Goal: Transaction & Acquisition: Purchase product/service

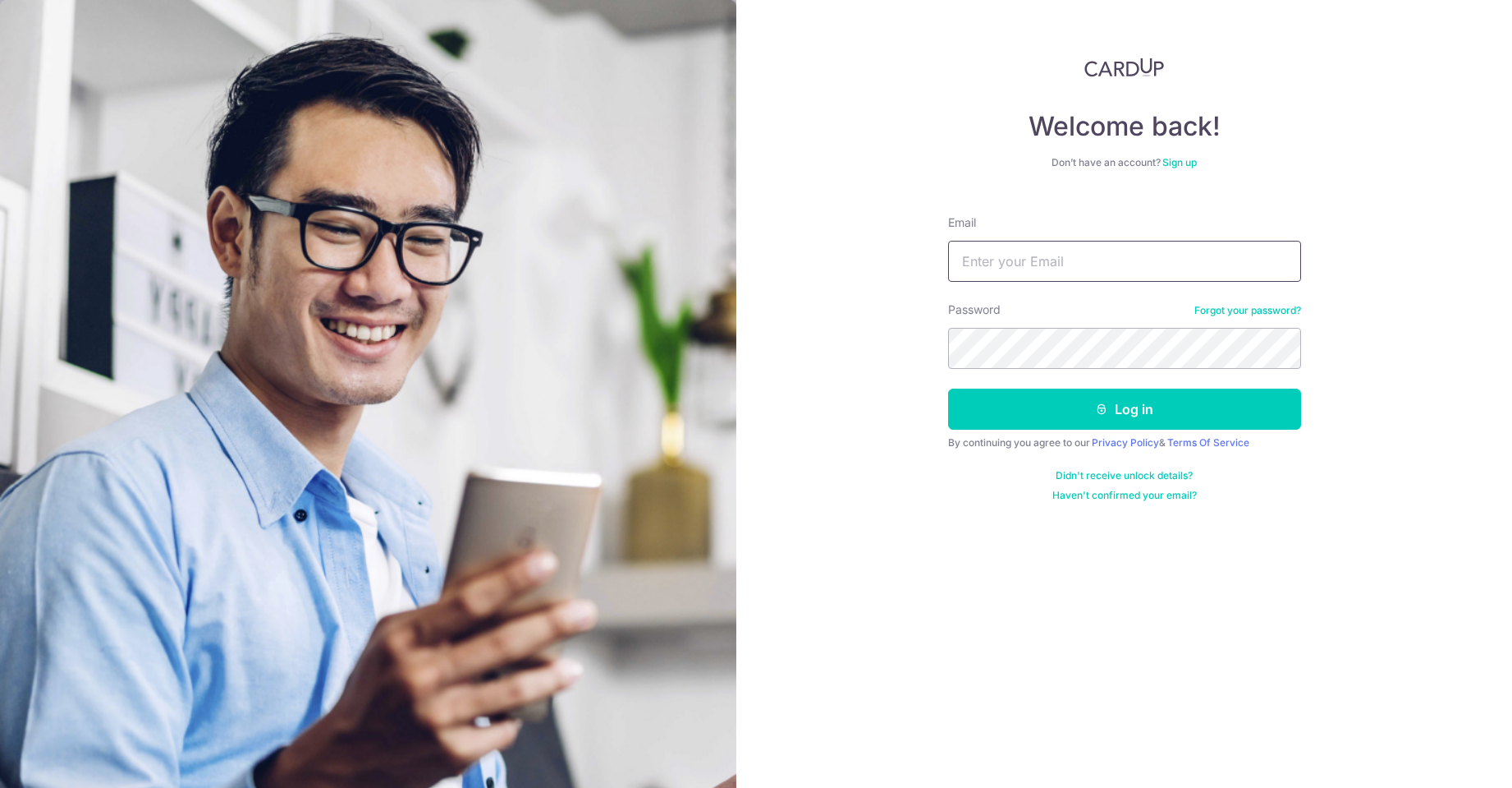
click at [1035, 266] on input "Email" at bounding box center [1124, 261] width 353 height 42
type input "ky_chua@yahoo.com"
click at [1353, 48] on div "Welcome back! Don’t have an account? Sign up Email ky_chua@yahoo.com Password F…" at bounding box center [1124, 394] width 775 height 788
click at [1036, 395] on button "Log in" at bounding box center [1124, 410] width 353 height 42
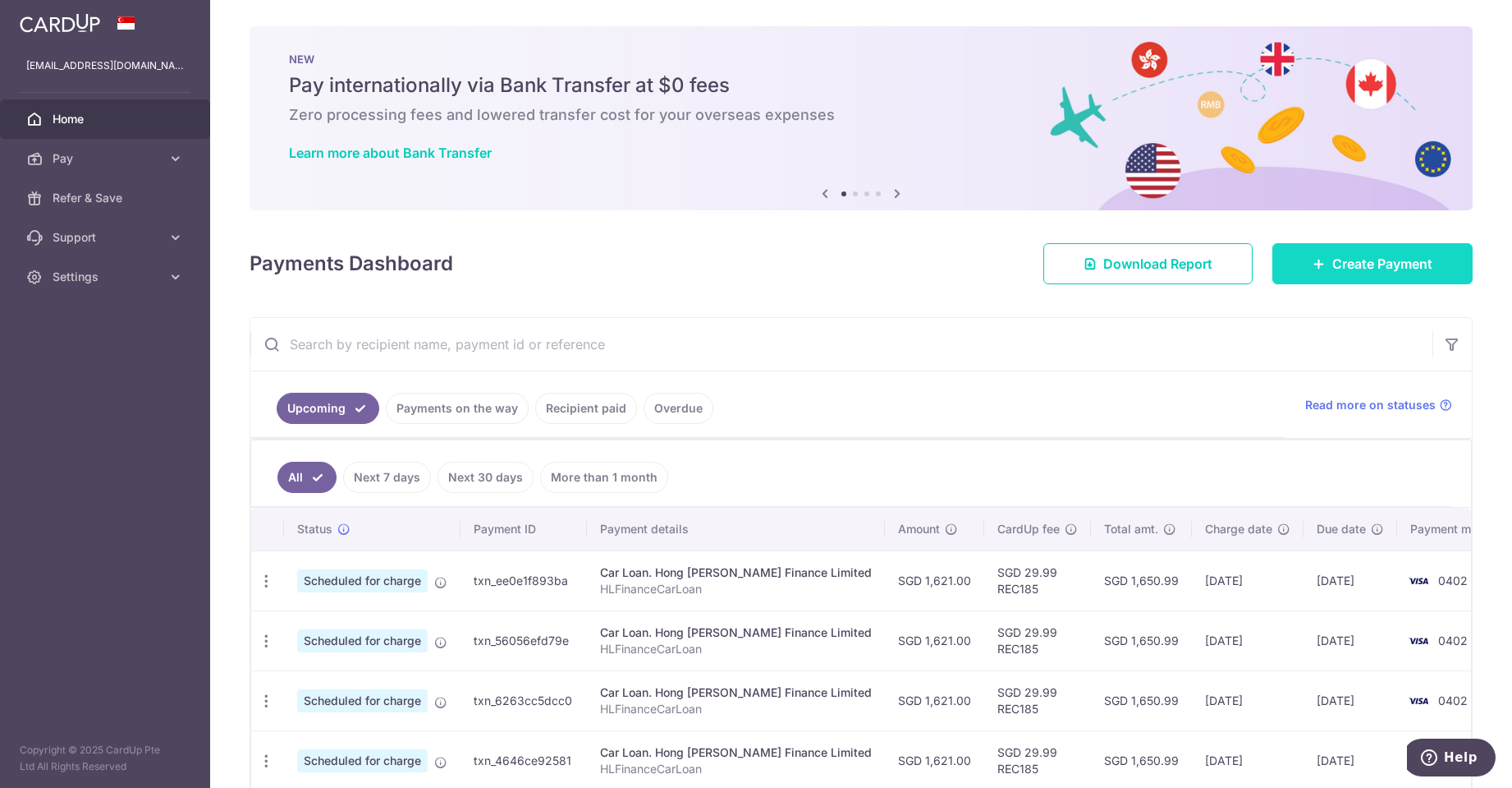
click at [1344, 270] on span "Create Payment" at bounding box center [1382, 263] width 100 height 20
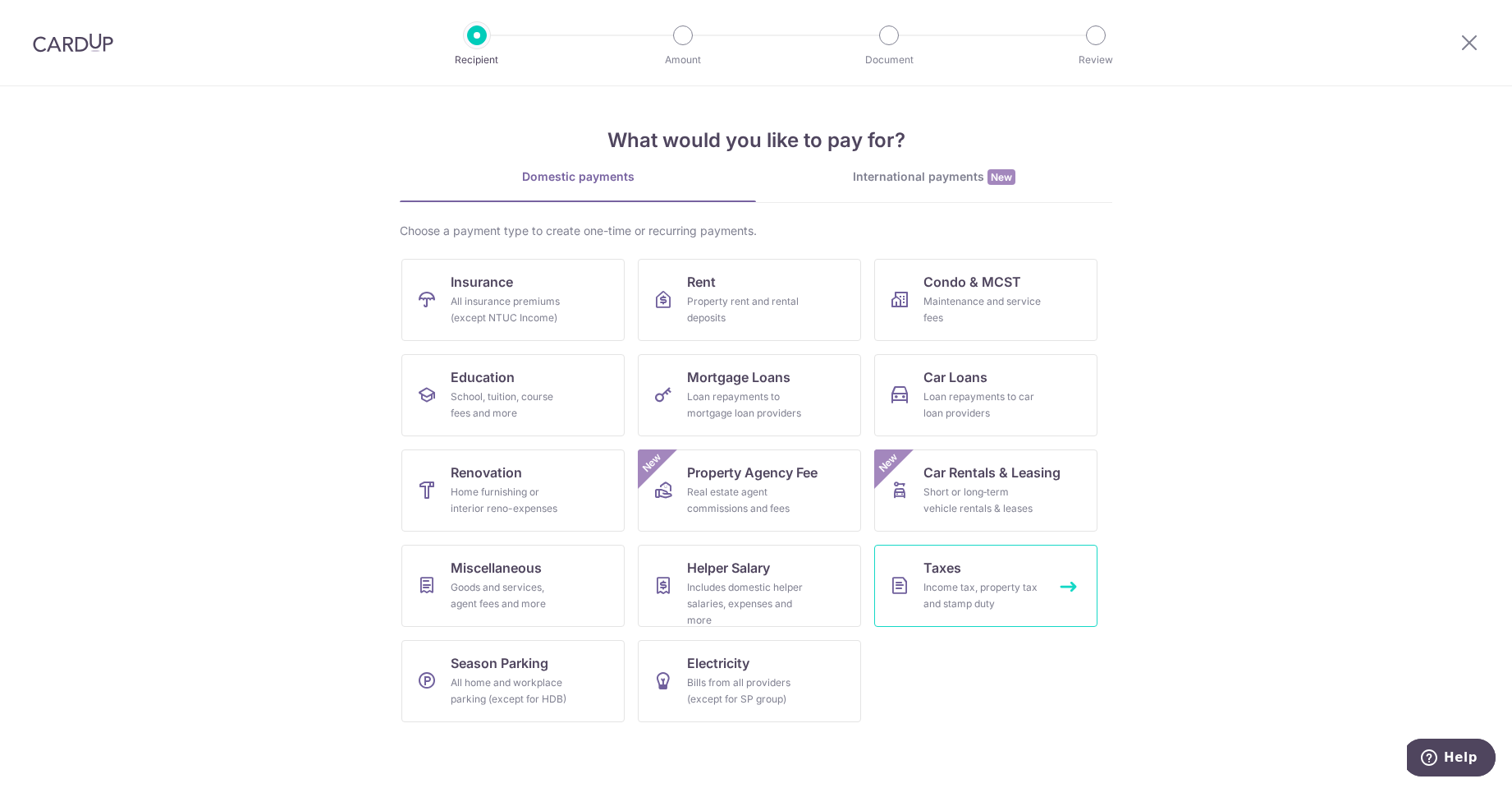
click at [976, 592] on div "Income tax, property tax and stamp duty" at bounding box center [982, 595] width 118 height 33
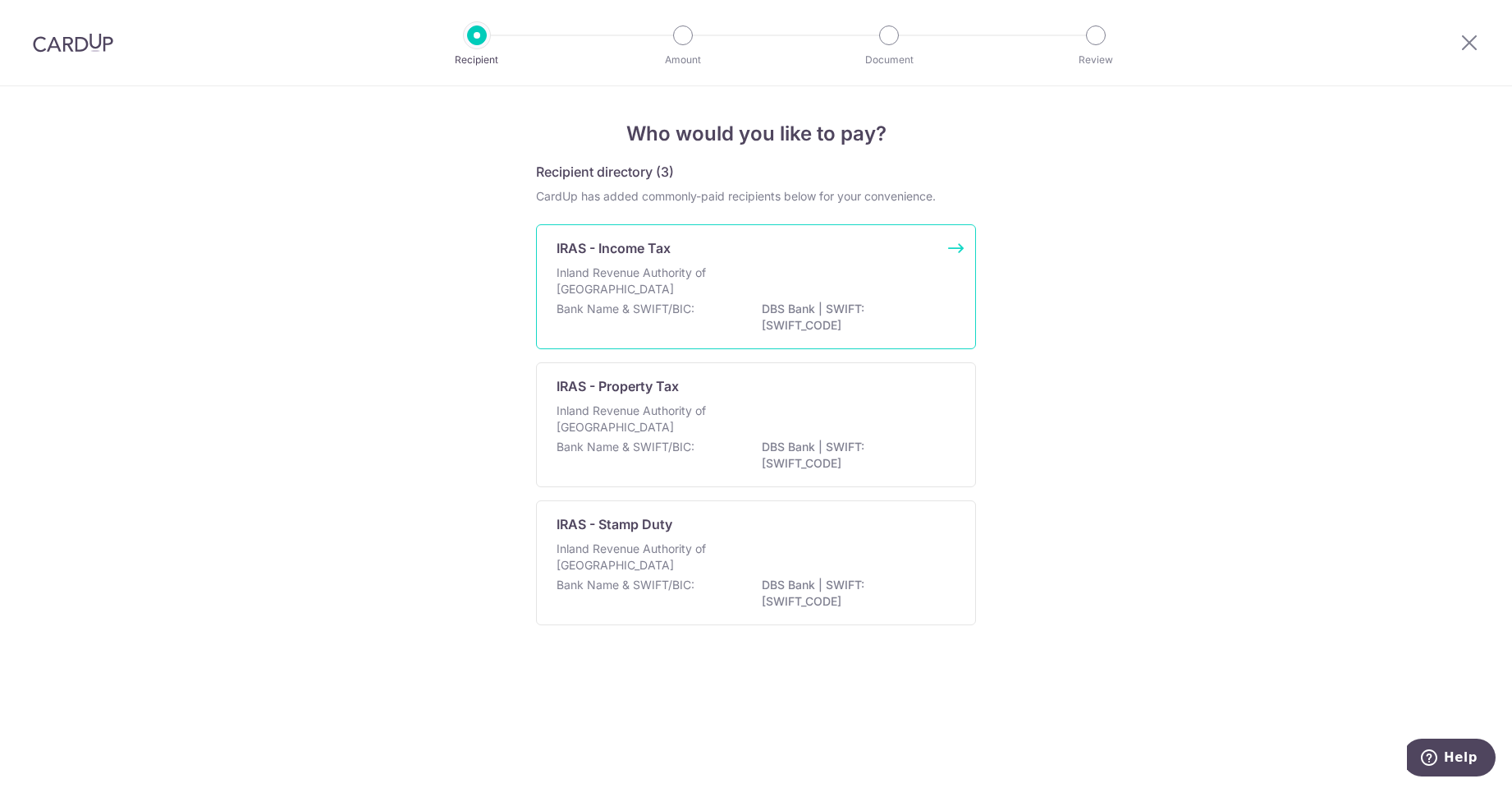
click at [652, 260] on div "IRAS - Income Tax Inland Revenue Authority of Singapore Bank Name & SWIFT/BIC: …" at bounding box center [756, 287] width 440 height 125
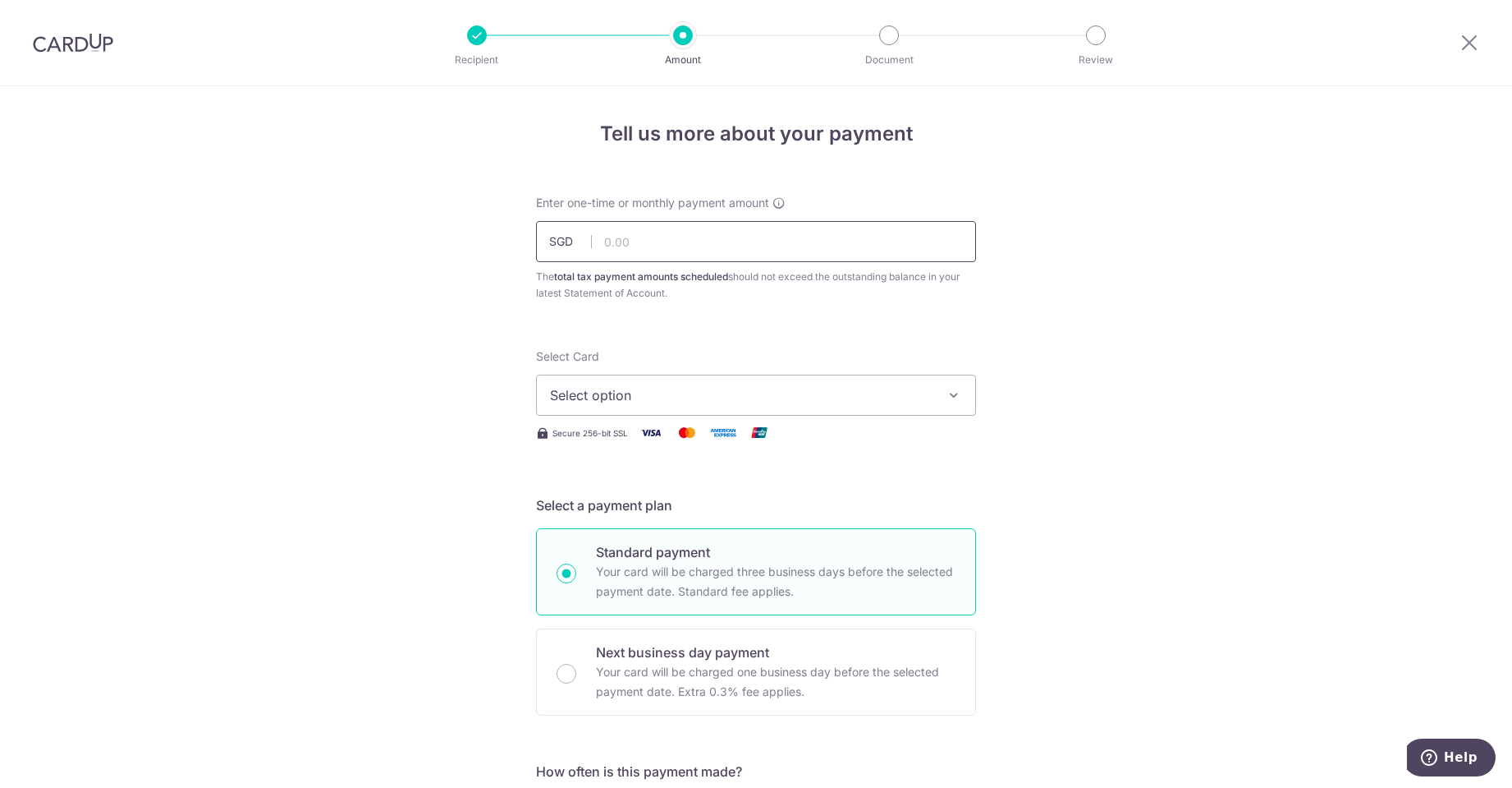
click at [787, 254] on input "text" at bounding box center [756, 242] width 440 height 42
drag, startPoint x: 1309, startPoint y: 21, endPoint x: 1295, endPoint y: 26, distance: 14.9
click at [1309, 21] on header "Recipient Amount Document Review" at bounding box center [756, 42] width 1512 height 86
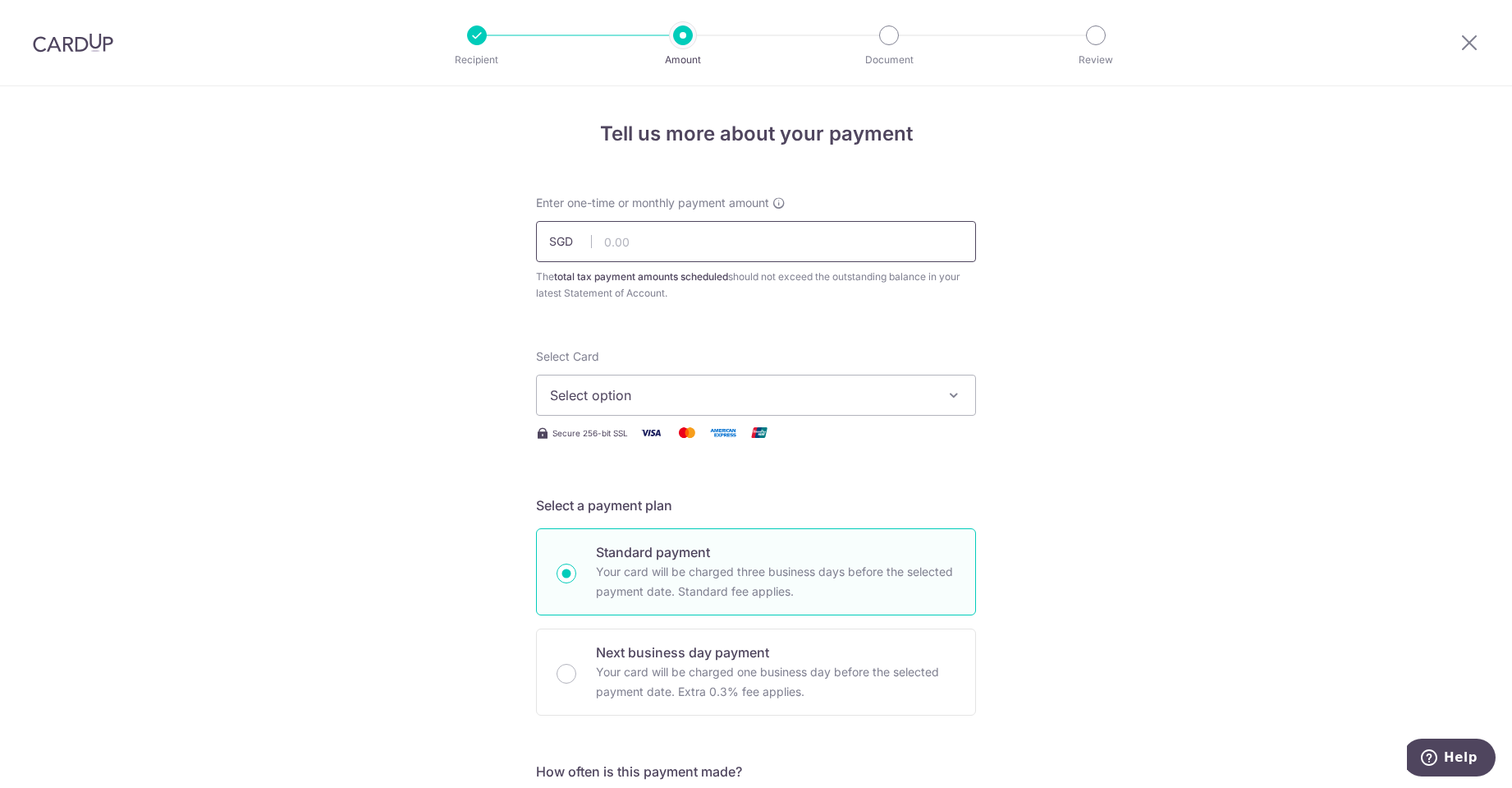
click at [737, 228] on input "text" at bounding box center [756, 242] width 440 height 42
type input "2,221.48"
click at [855, 389] on span "Select option" at bounding box center [741, 394] width 383 height 20
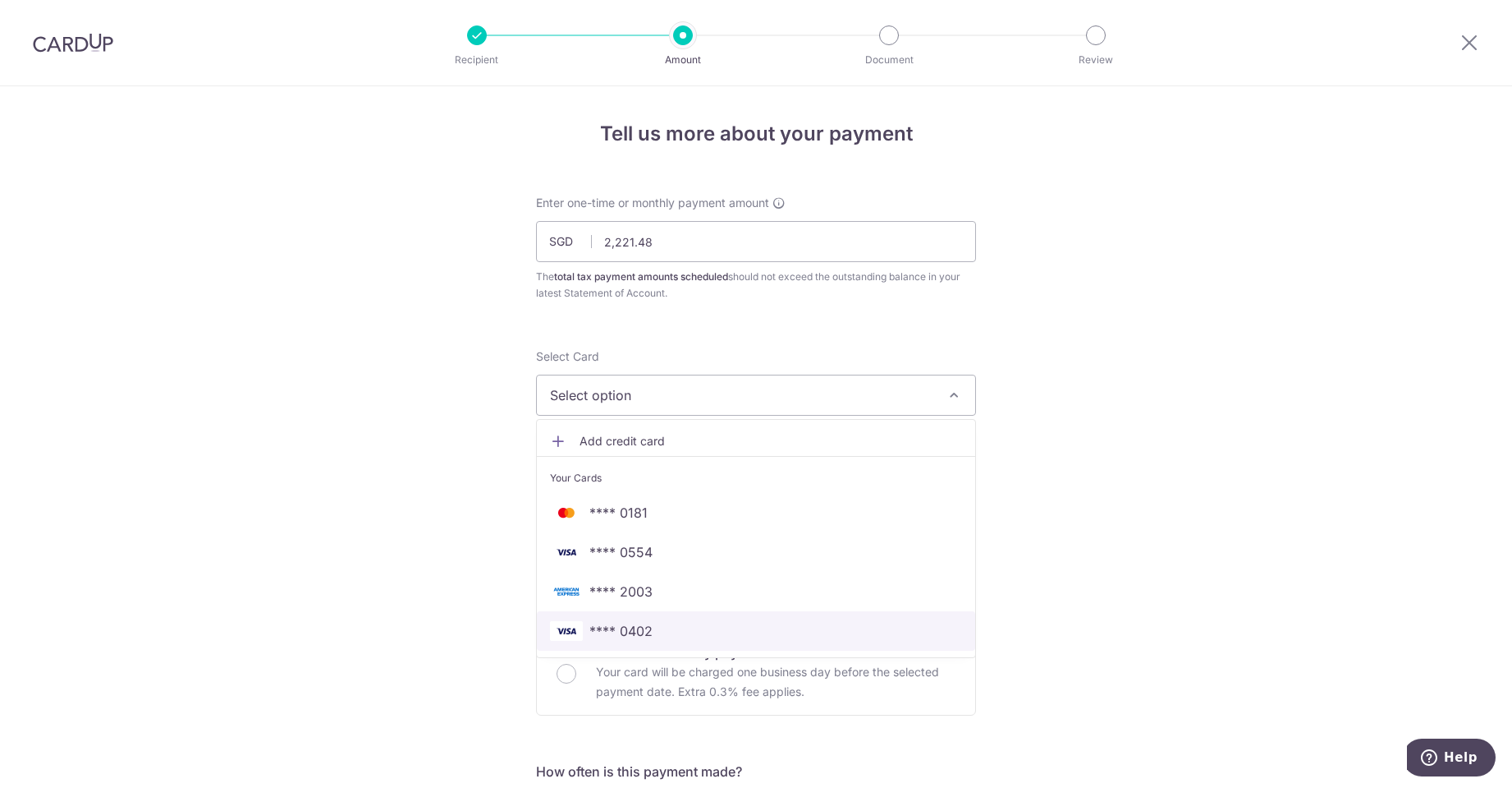
click at [772, 619] on link "**** 0402" at bounding box center [756, 630] width 439 height 40
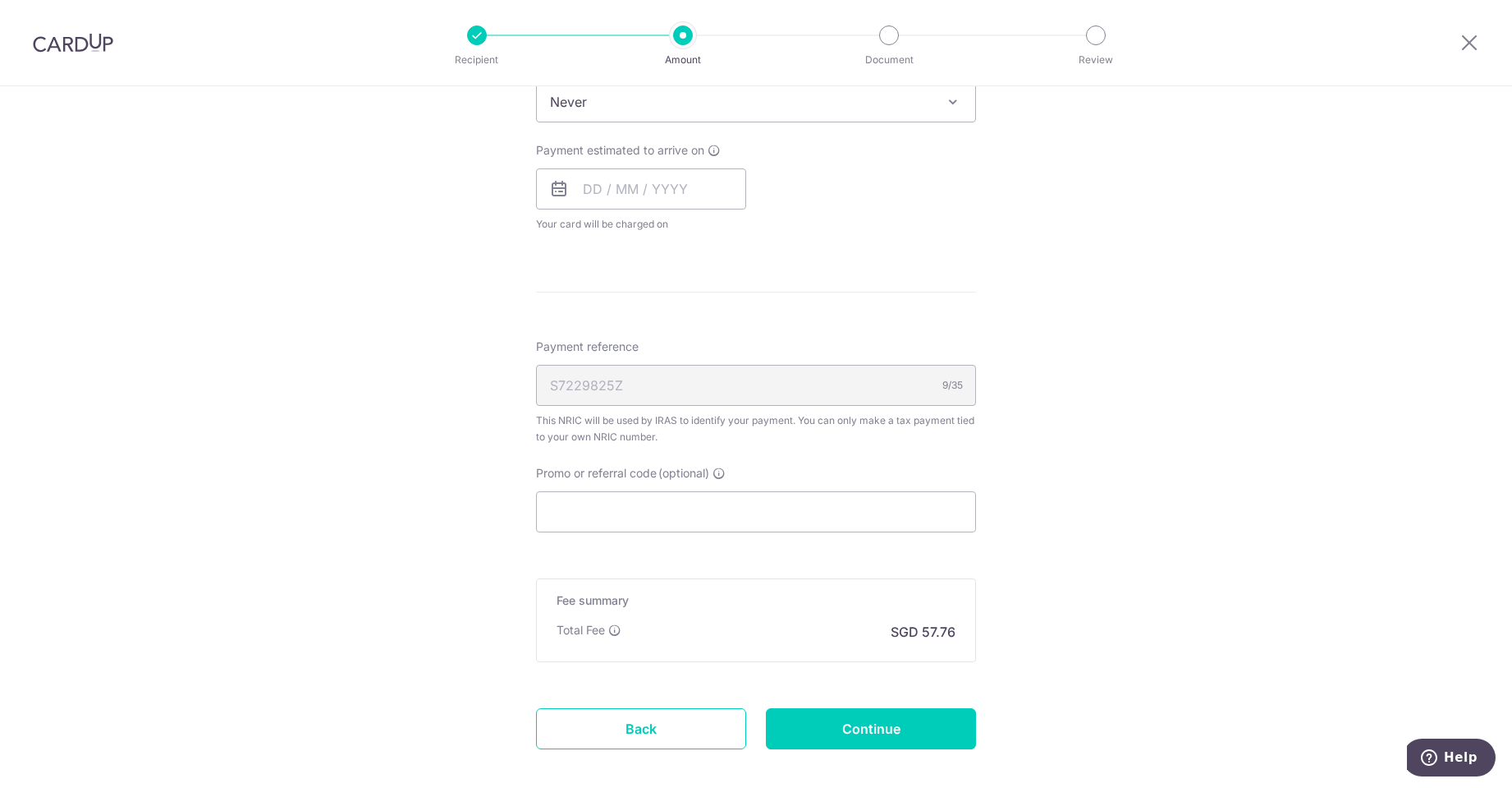
scroll to position [657, 0]
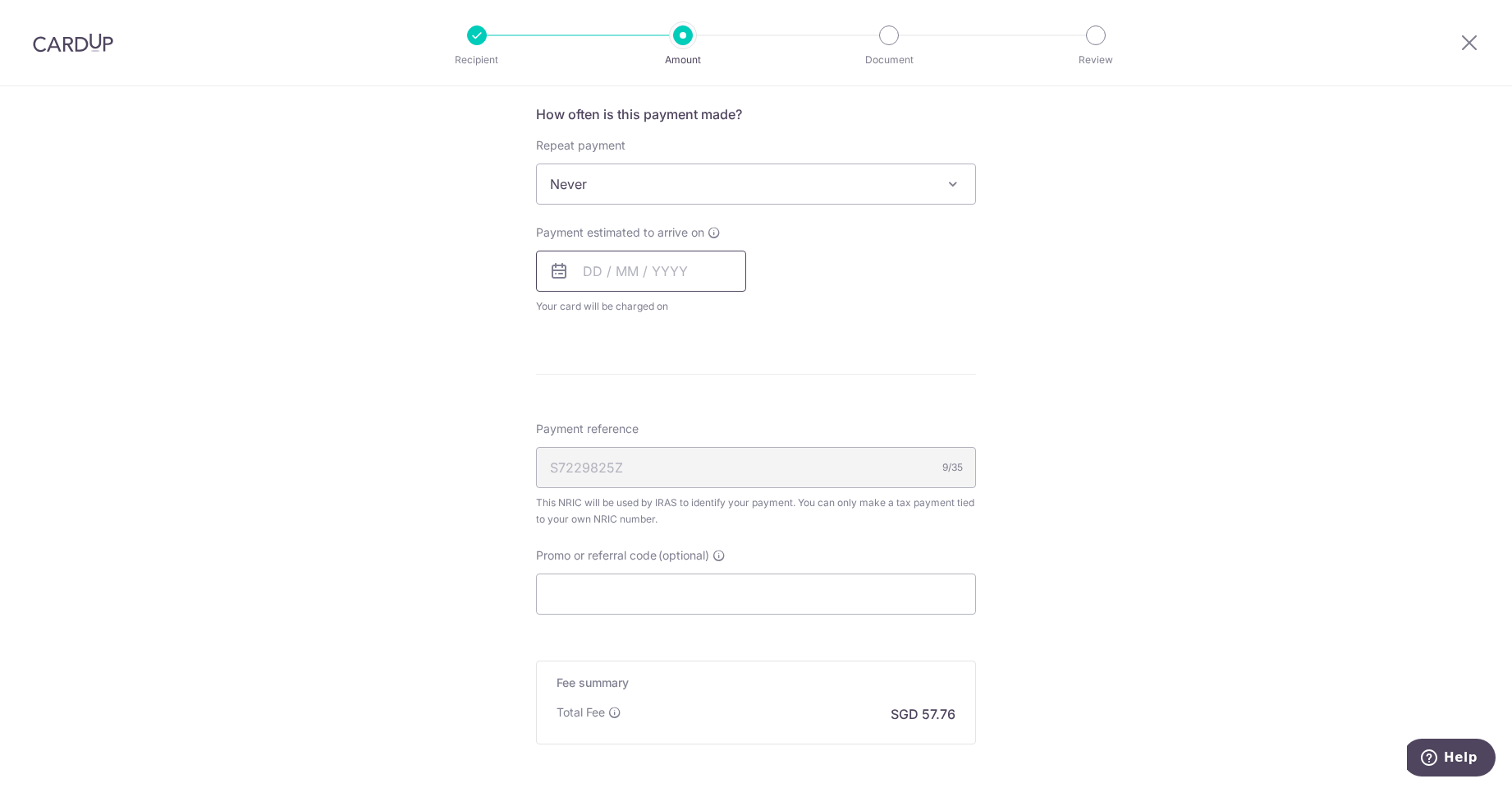
click at [591, 273] on input "text" at bounding box center [640, 271] width 210 height 42
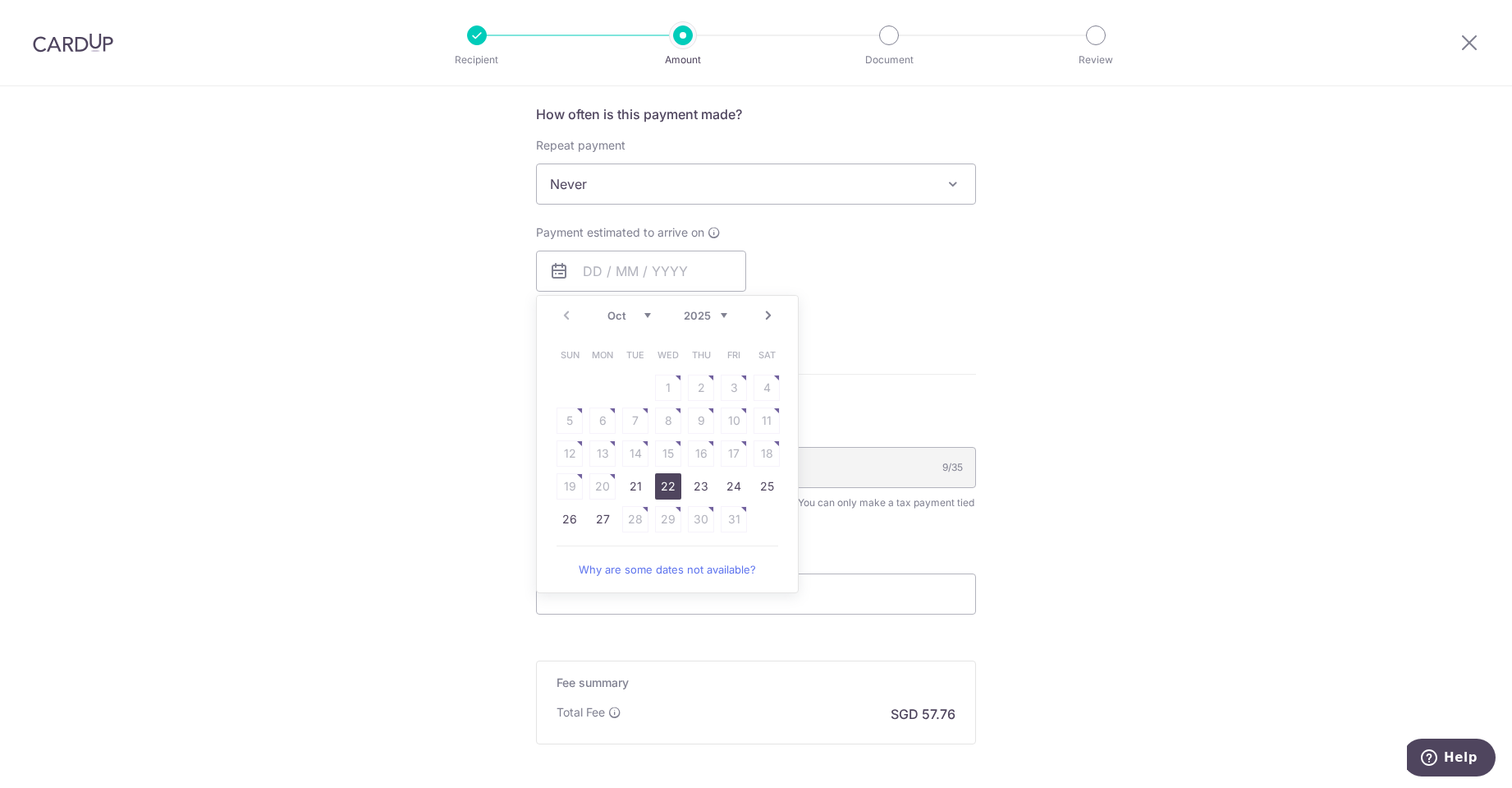
drag, startPoint x: 666, startPoint y: 480, endPoint x: 833, endPoint y: 452, distance: 169.3
click at [666, 480] on link "22" at bounding box center [668, 486] width 26 height 26
type input "22/10/2025"
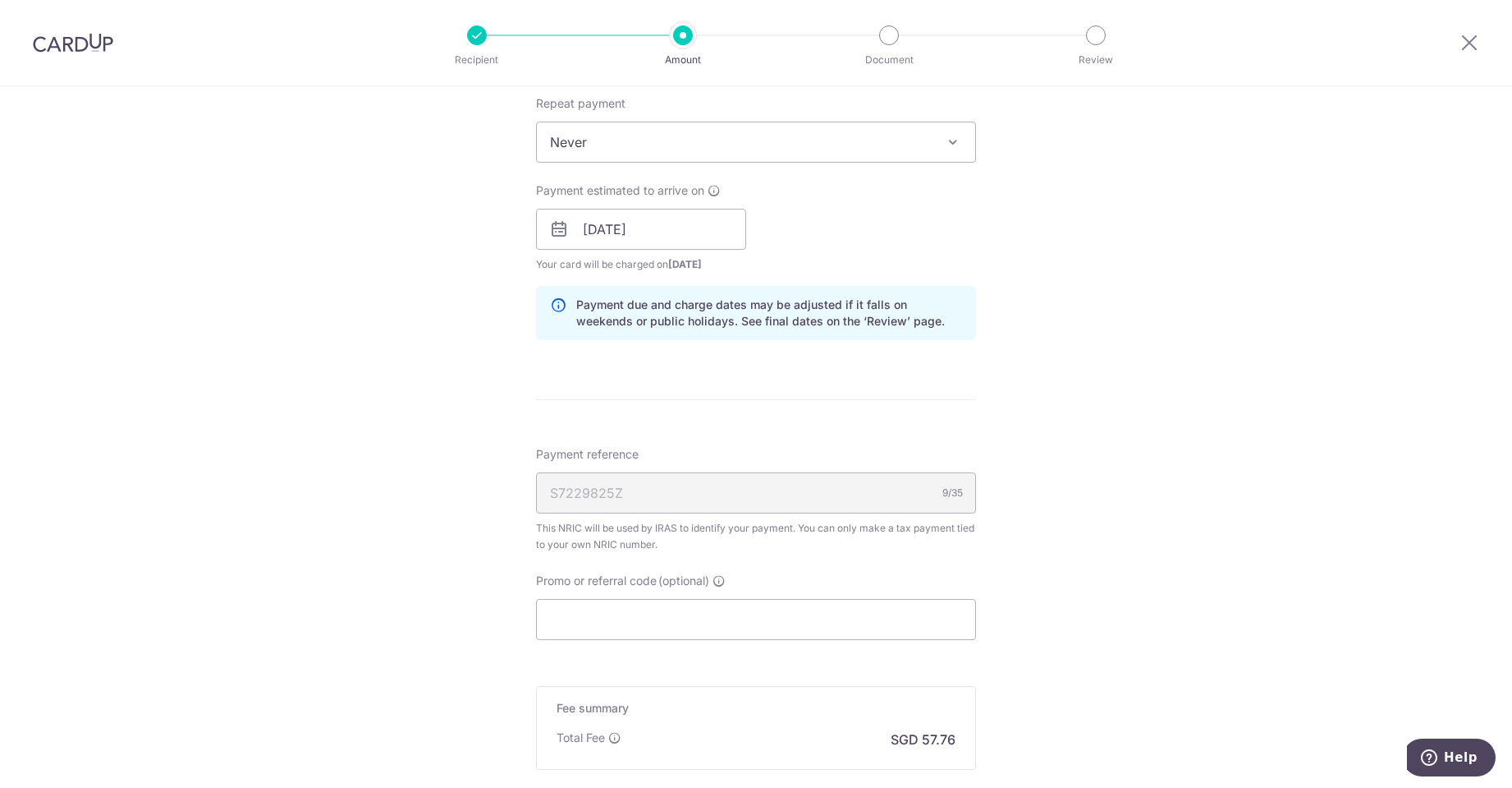
scroll to position [821, 0]
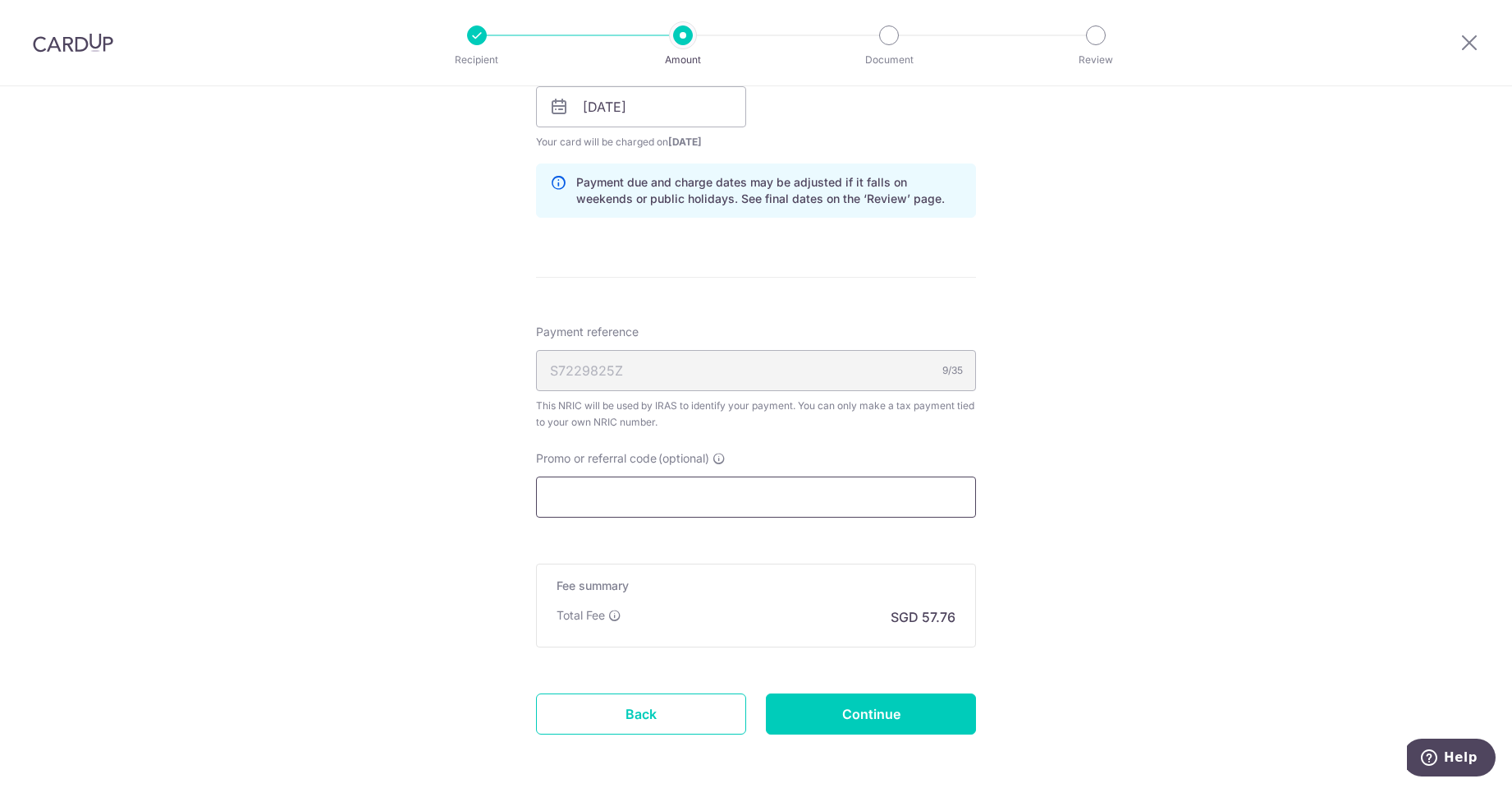
click at [733, 484] on input "Promo or referral code (optional)" at bounding box center [756, 497] width 440 height 42
paste input "VTAX25R"
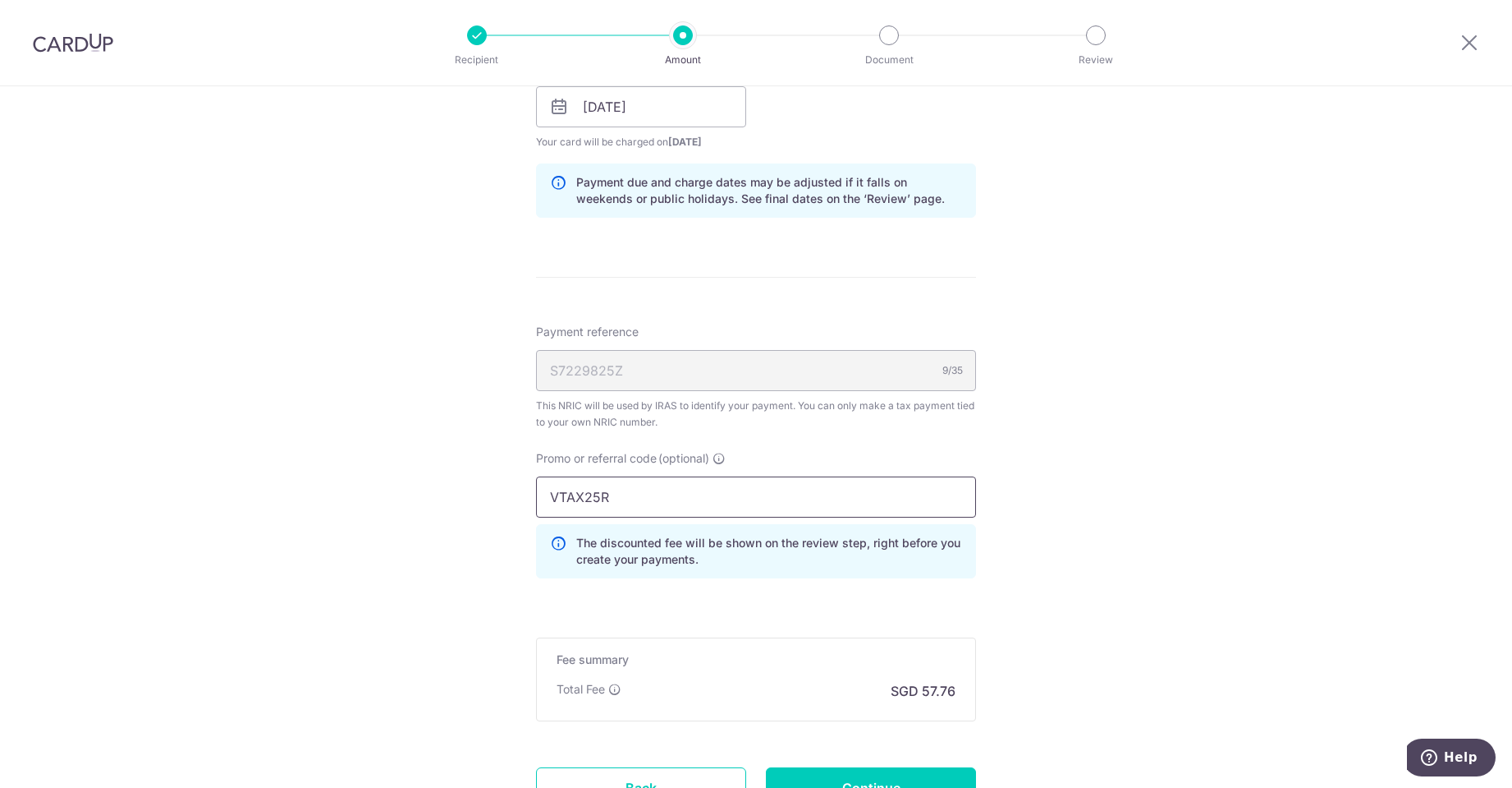
type input "VTAX25R"
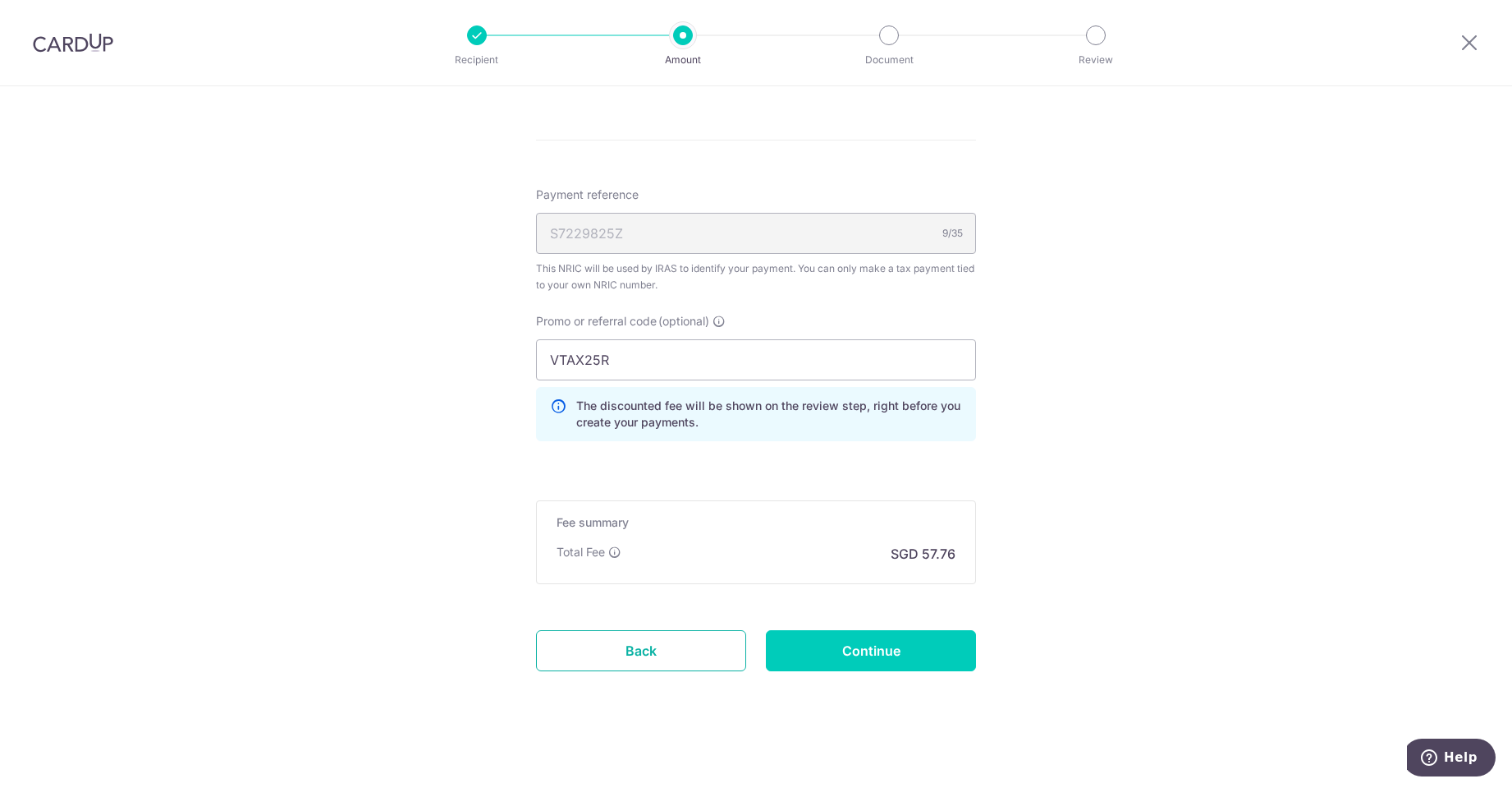
scroll to position [964, 0]
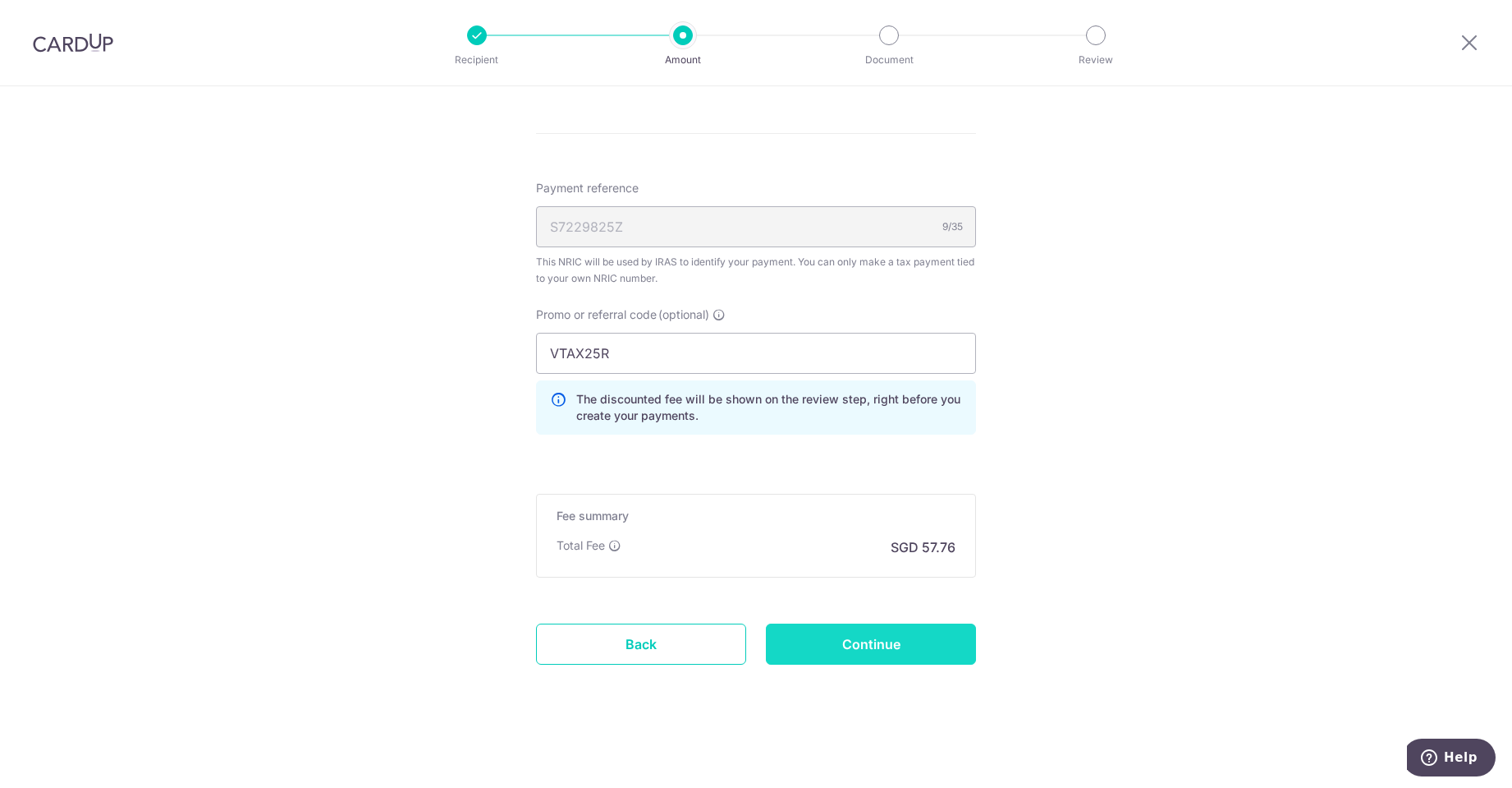
click at [921, 643] on input "Continue" at bounding box center [871, 644] width 210 height 42
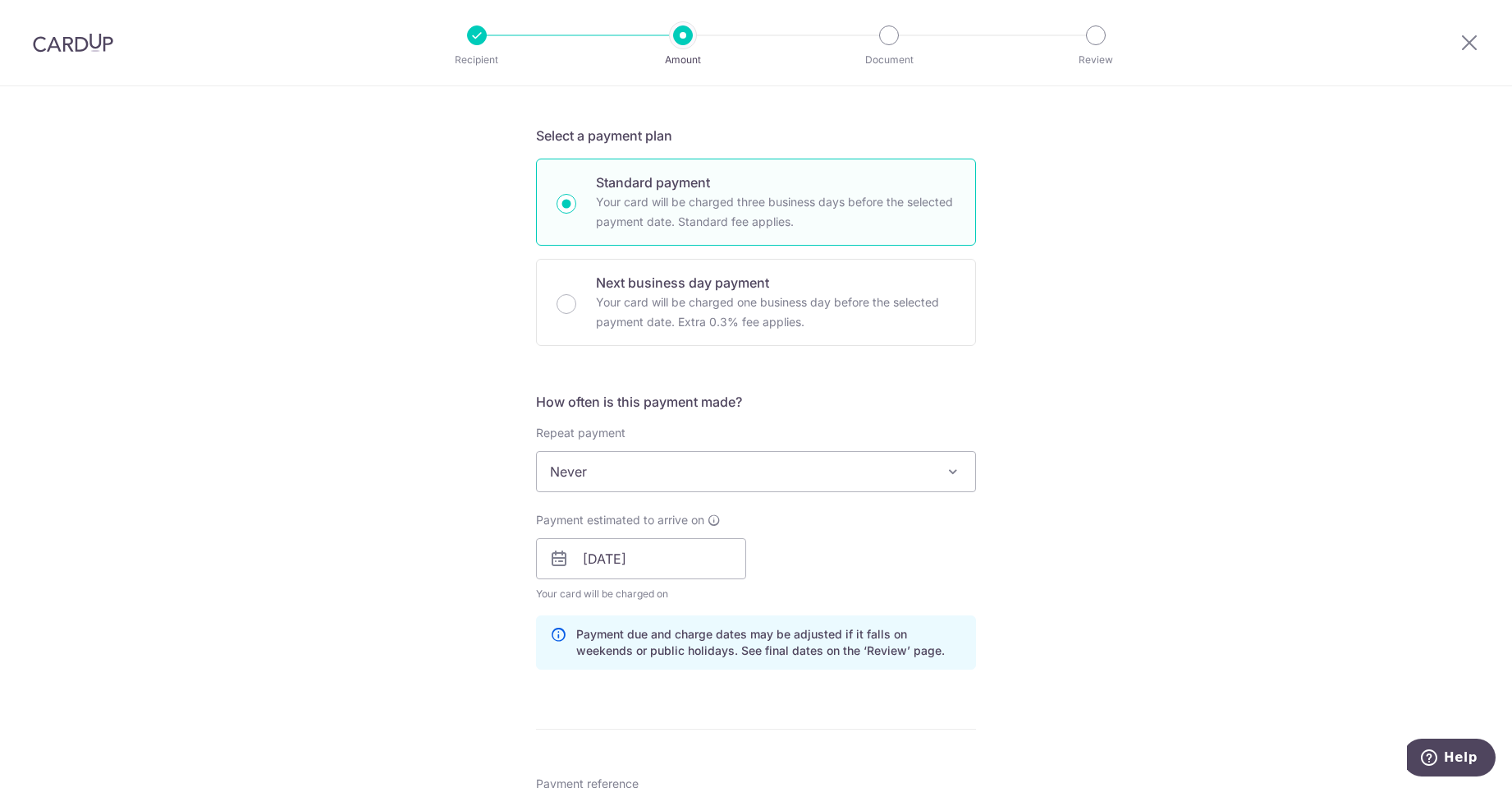
scroll to position [331, 0]
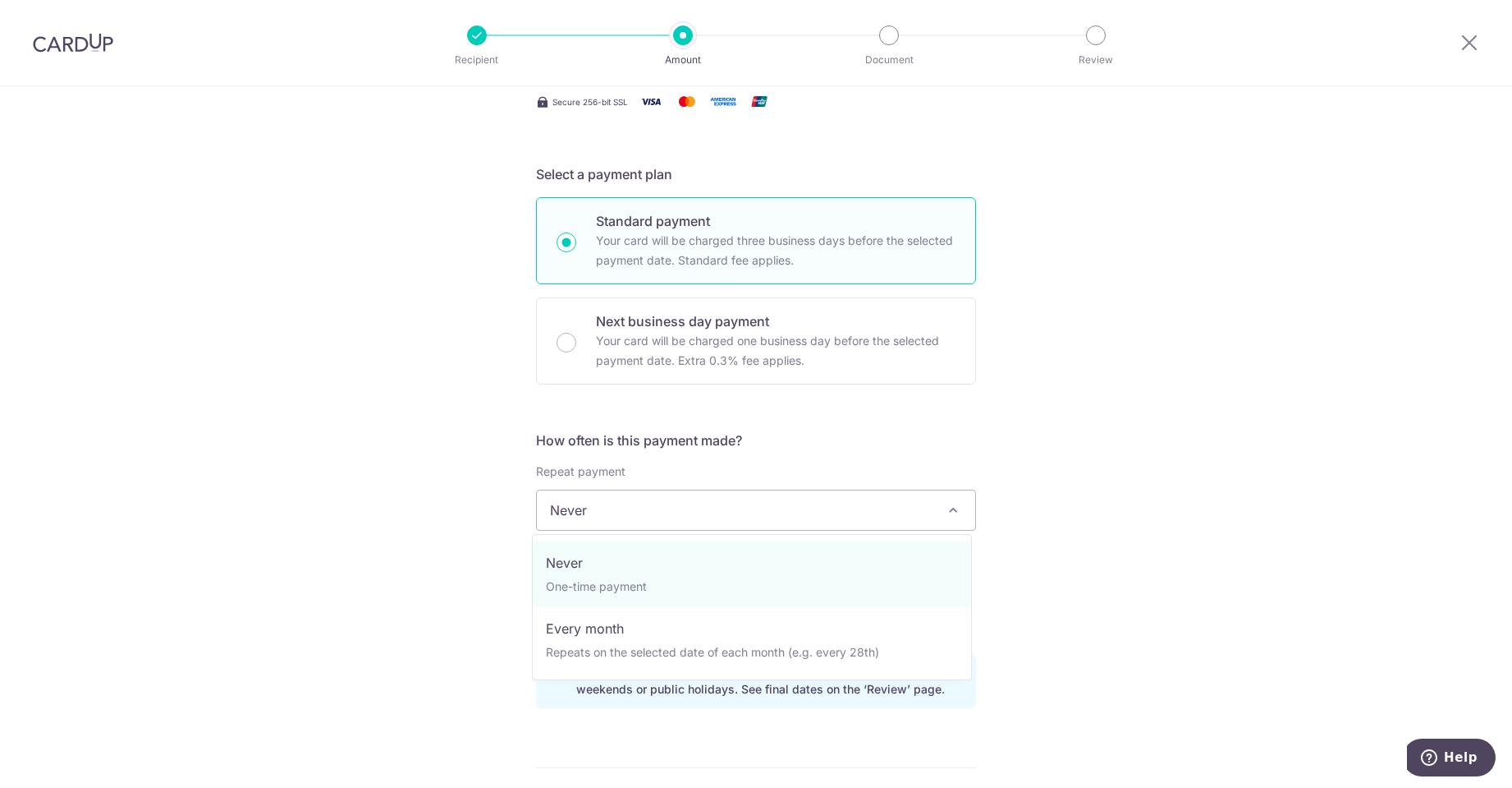
click at [856, 525] on span "Never" at bounding box center [756, 511] width 439 height 40
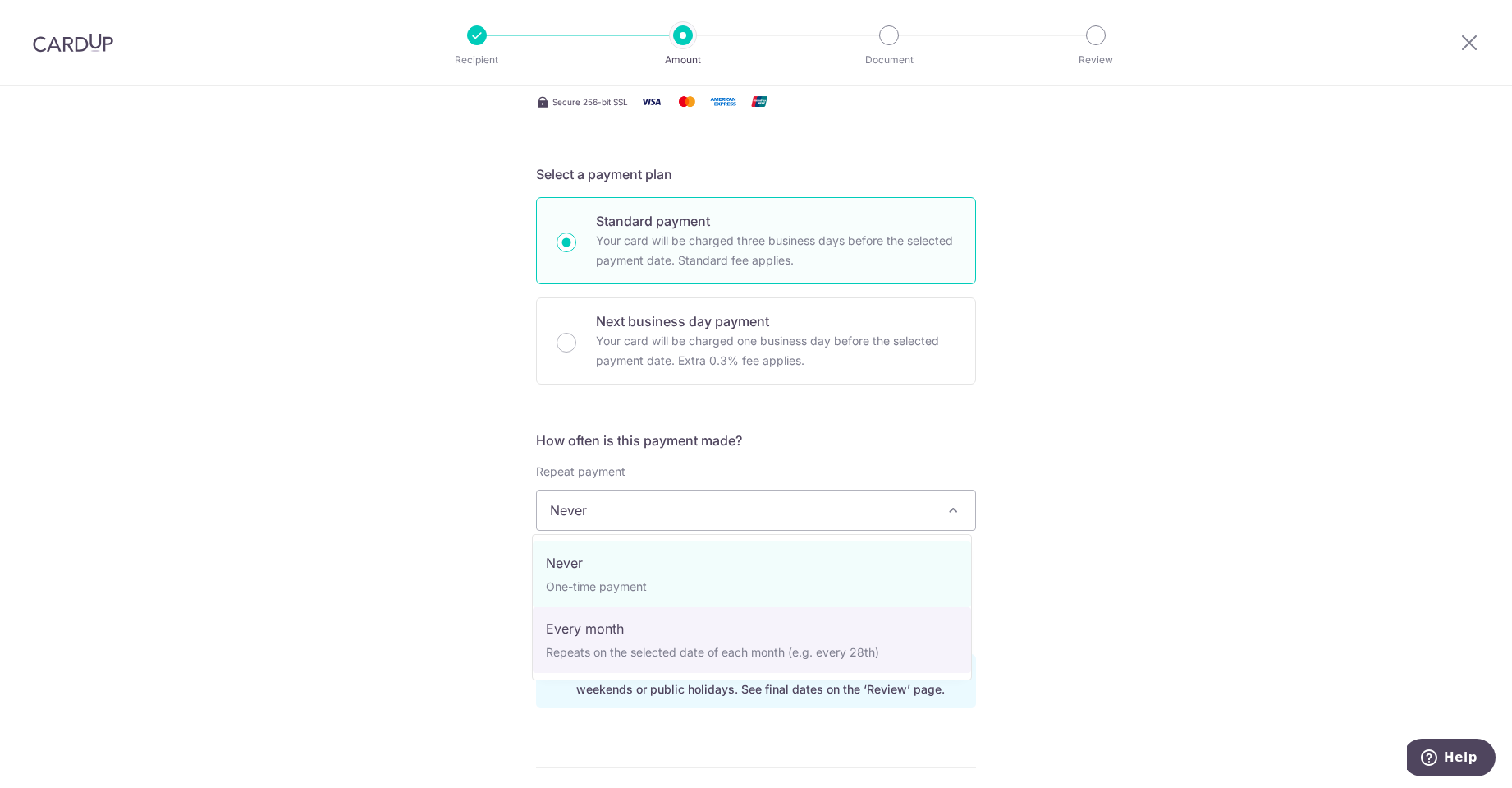
select select "3"
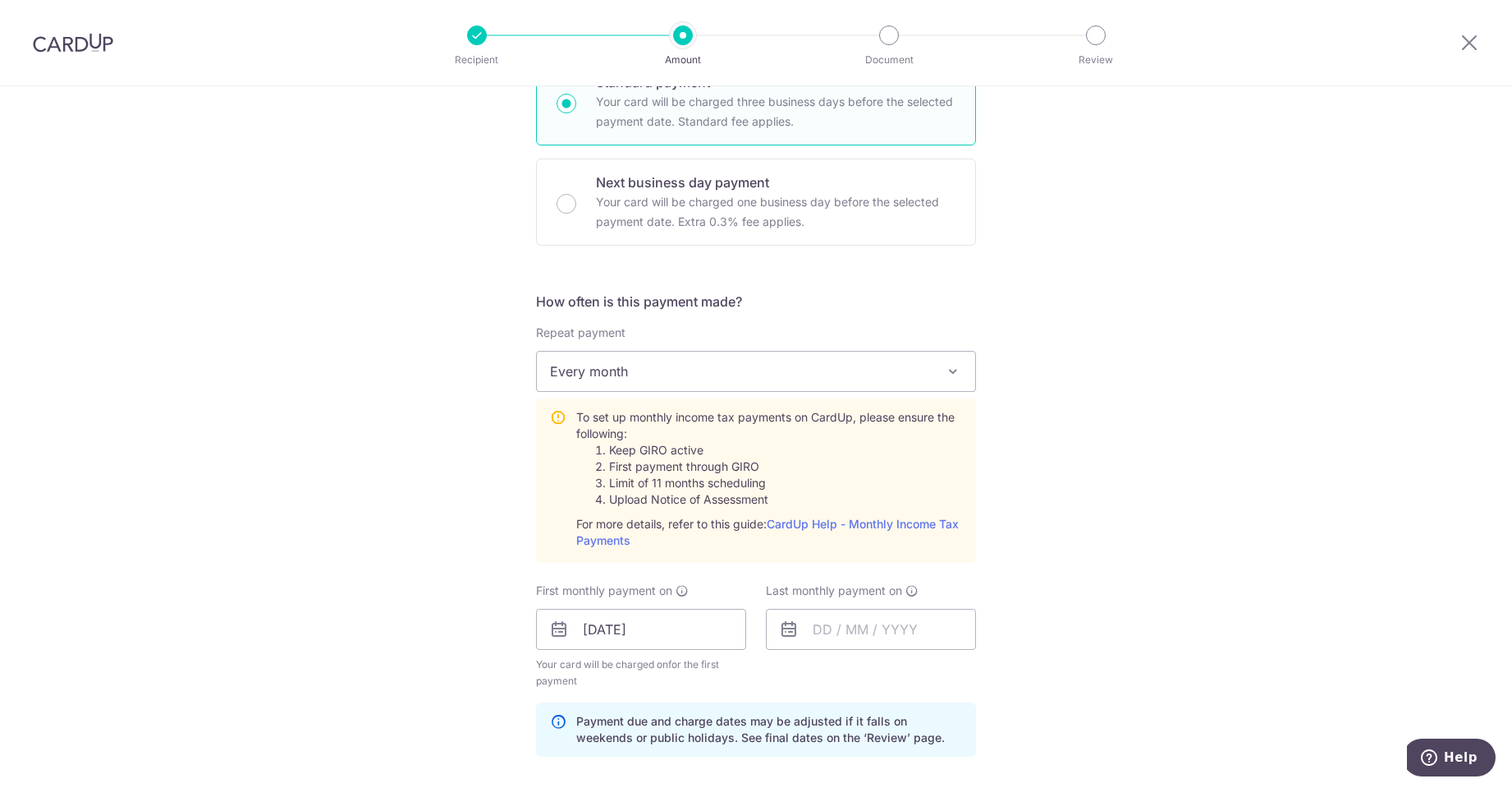
scroll to position [495, 0]
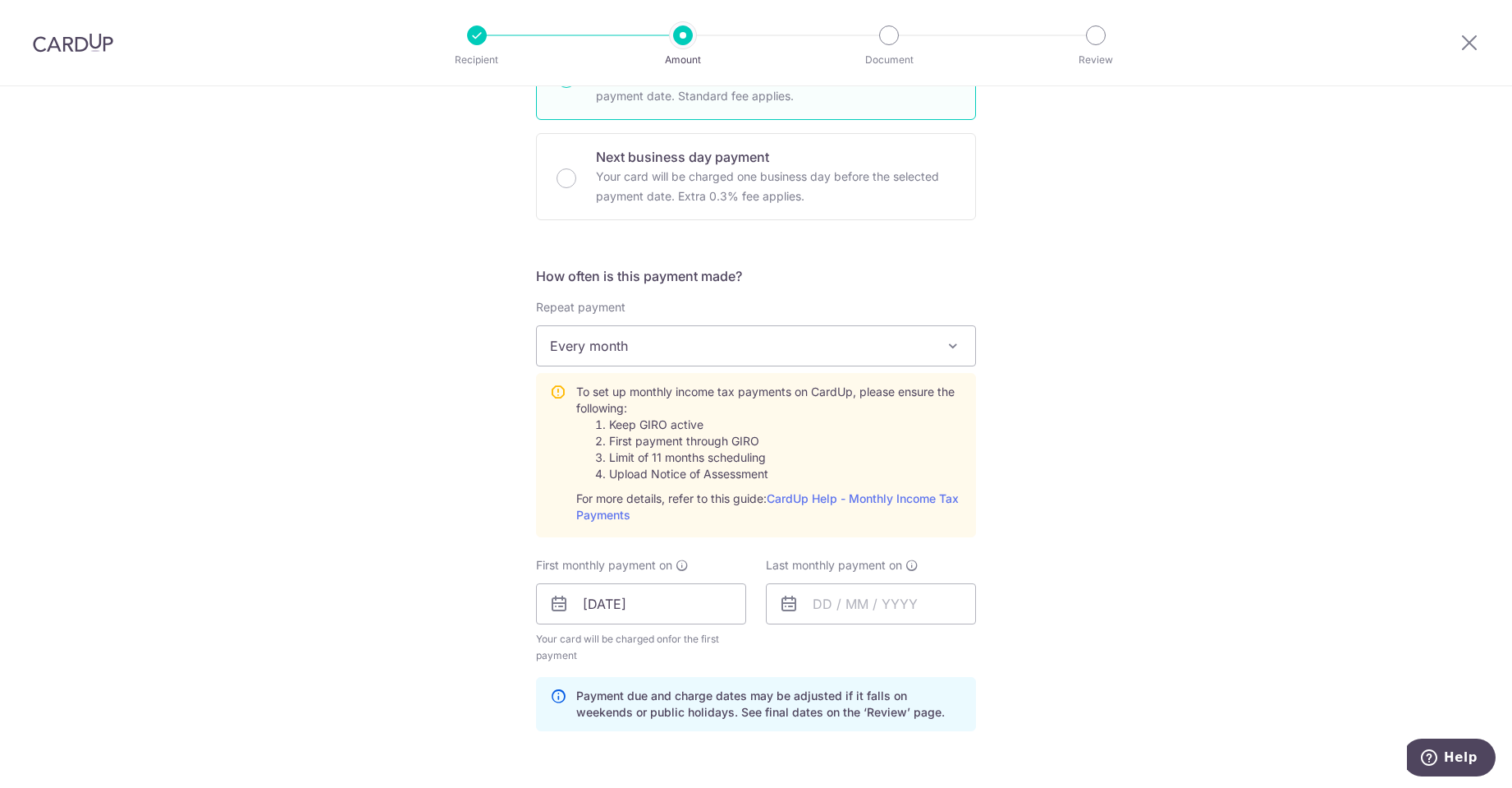
click at [779, 602] on icon at bounding box center [789, 603] width 20 height 20
click at [814, 609] on input "text" at bounding box center [871, 604] width 210 height 42
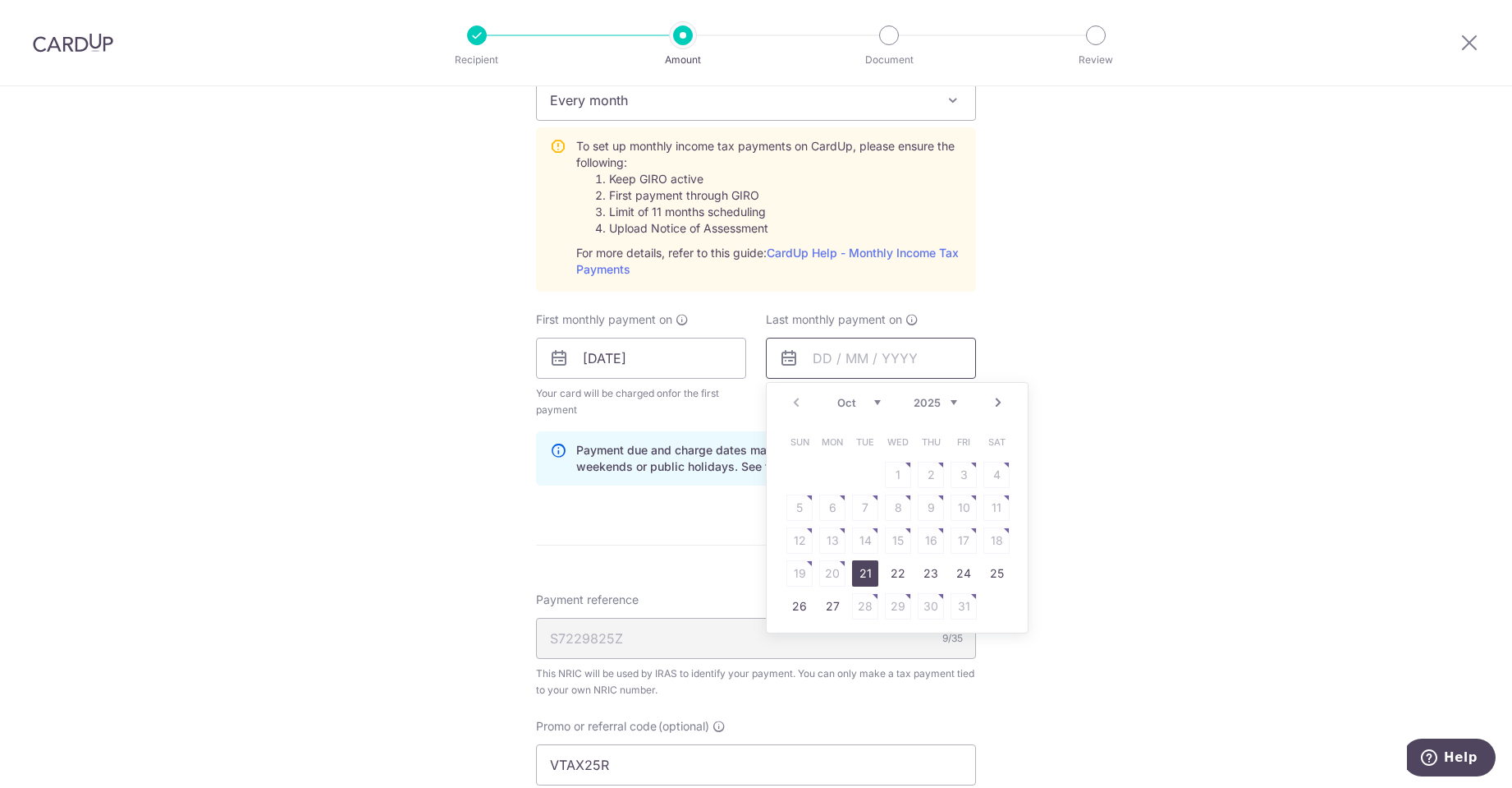
scroll to position [742, 0]
click at [866, 575] on link "21" at bounding box center [865, 573] width 26 height 26
type input "21/10/2025"
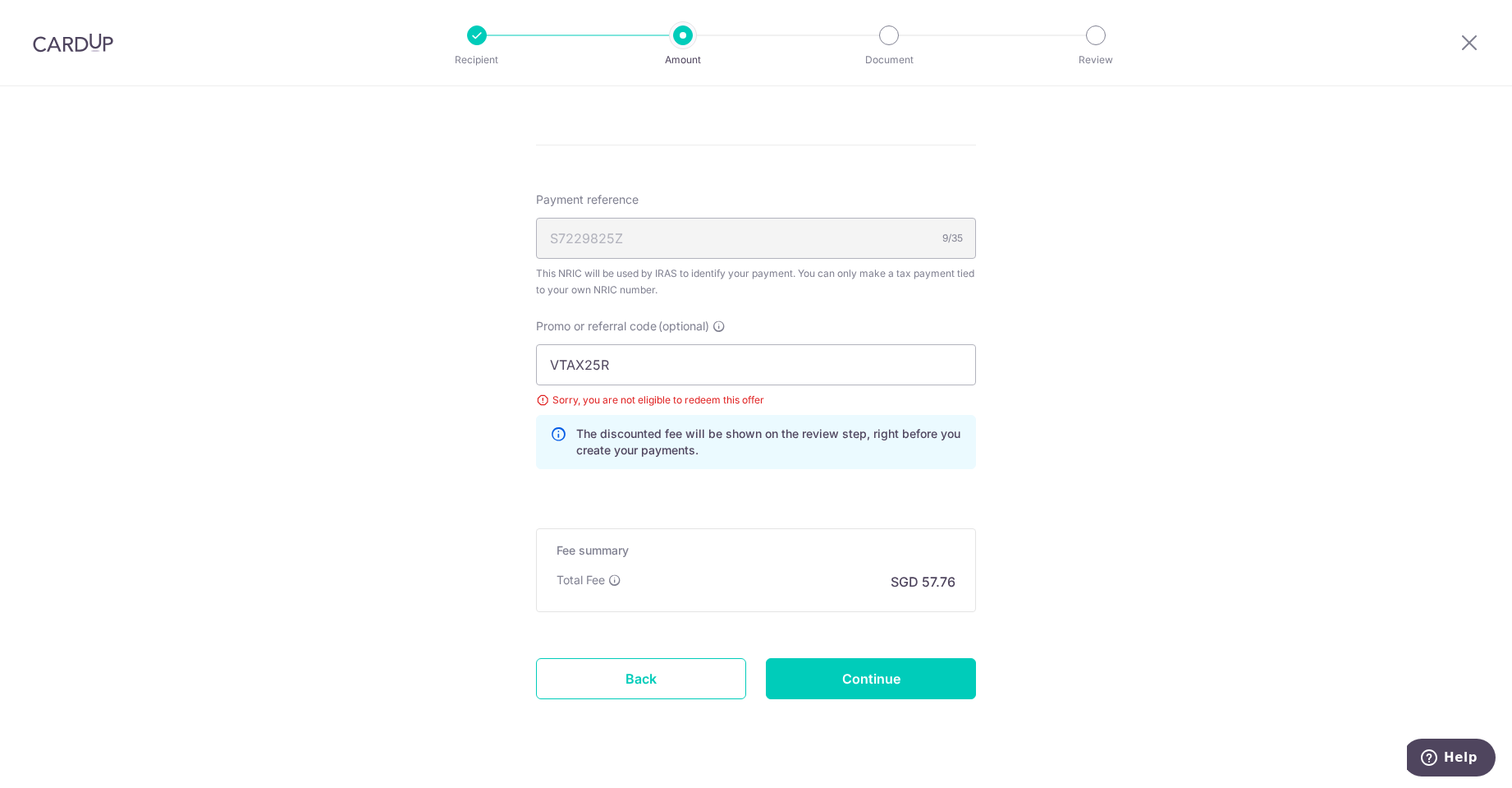
scroll to position [1152, 0]
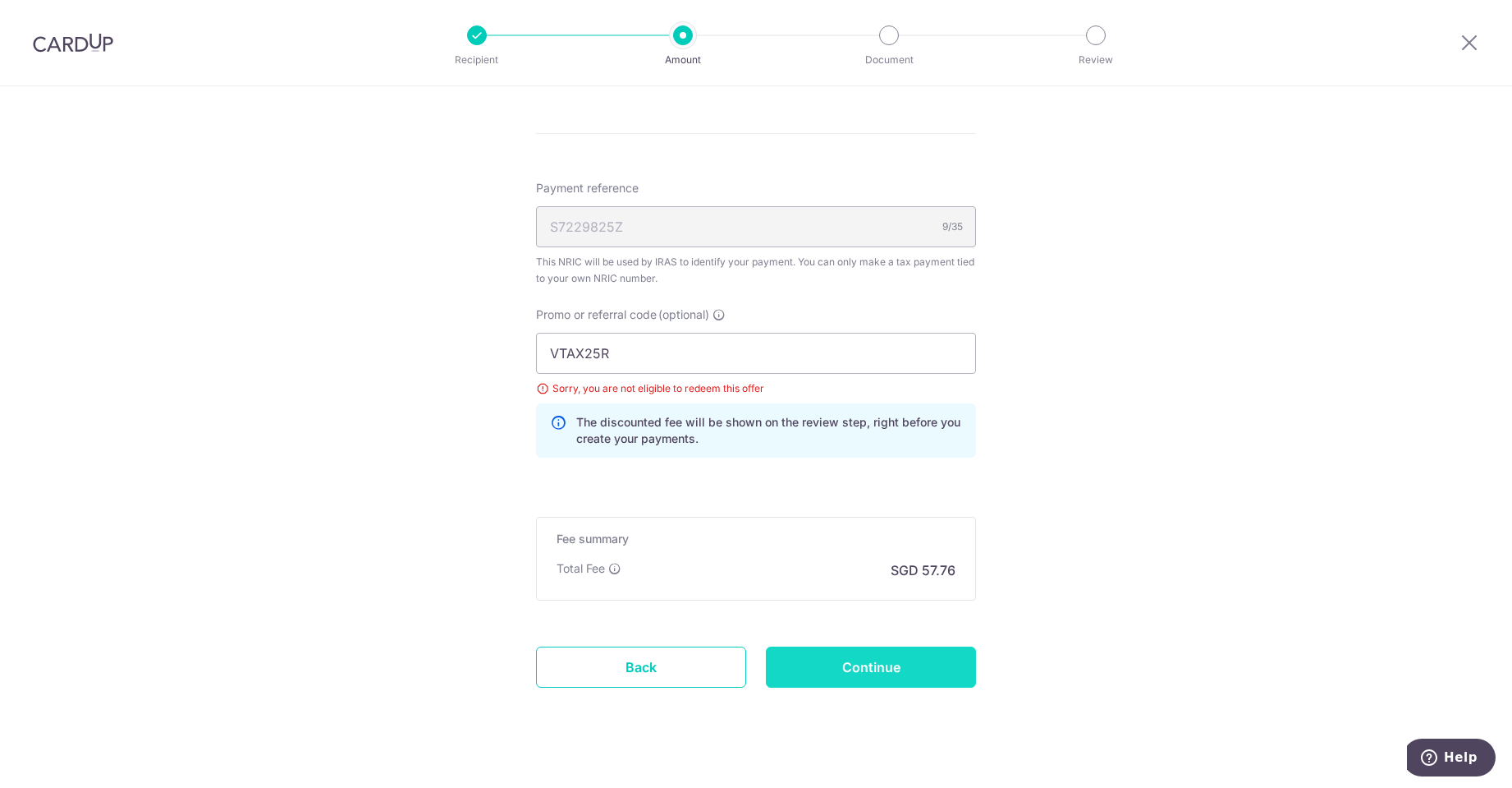
click at [913, 662] on input "Continue" at bounding box center [871, 667] width 210 height 42
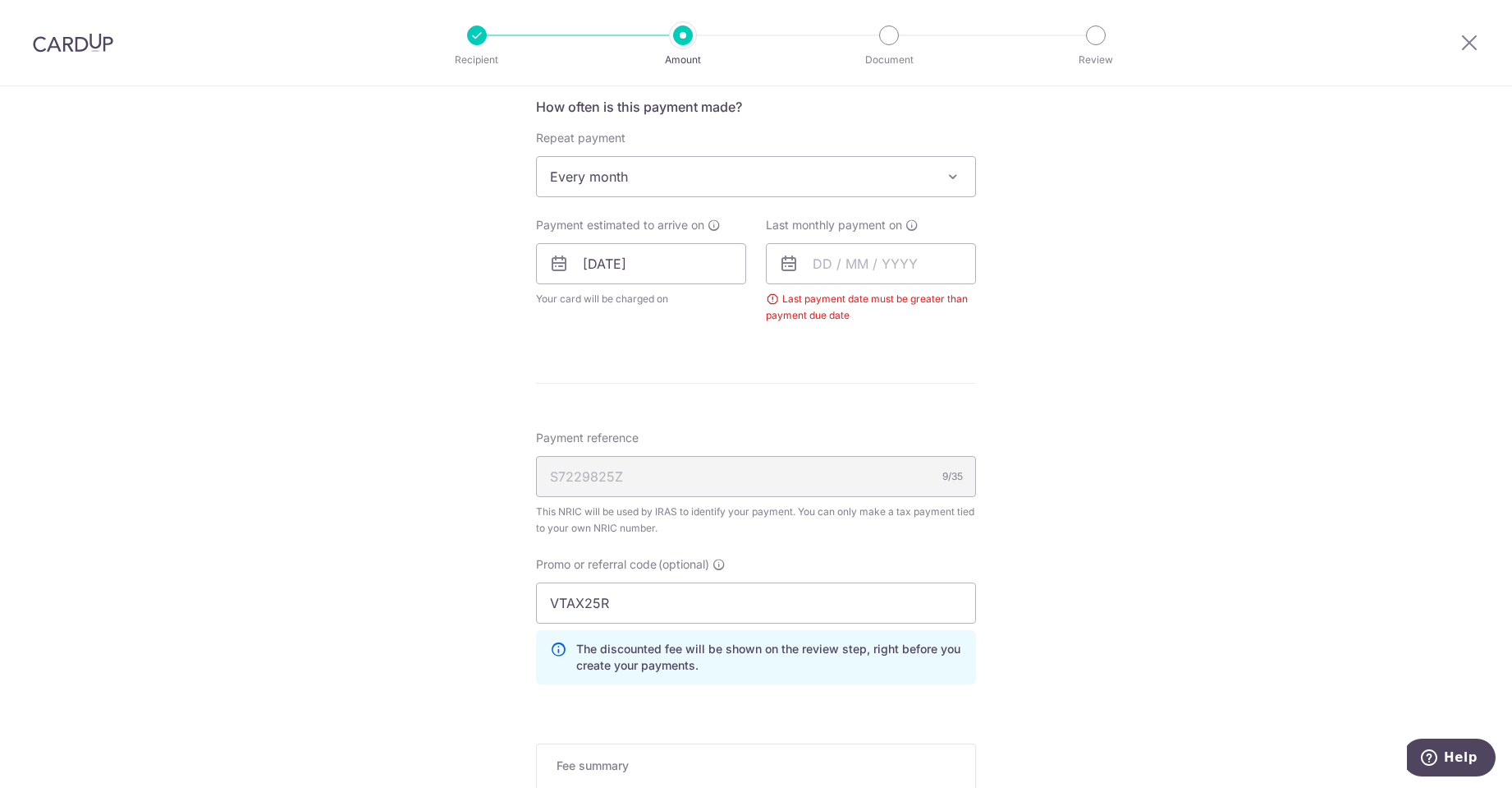
scroll to position [623, 0]
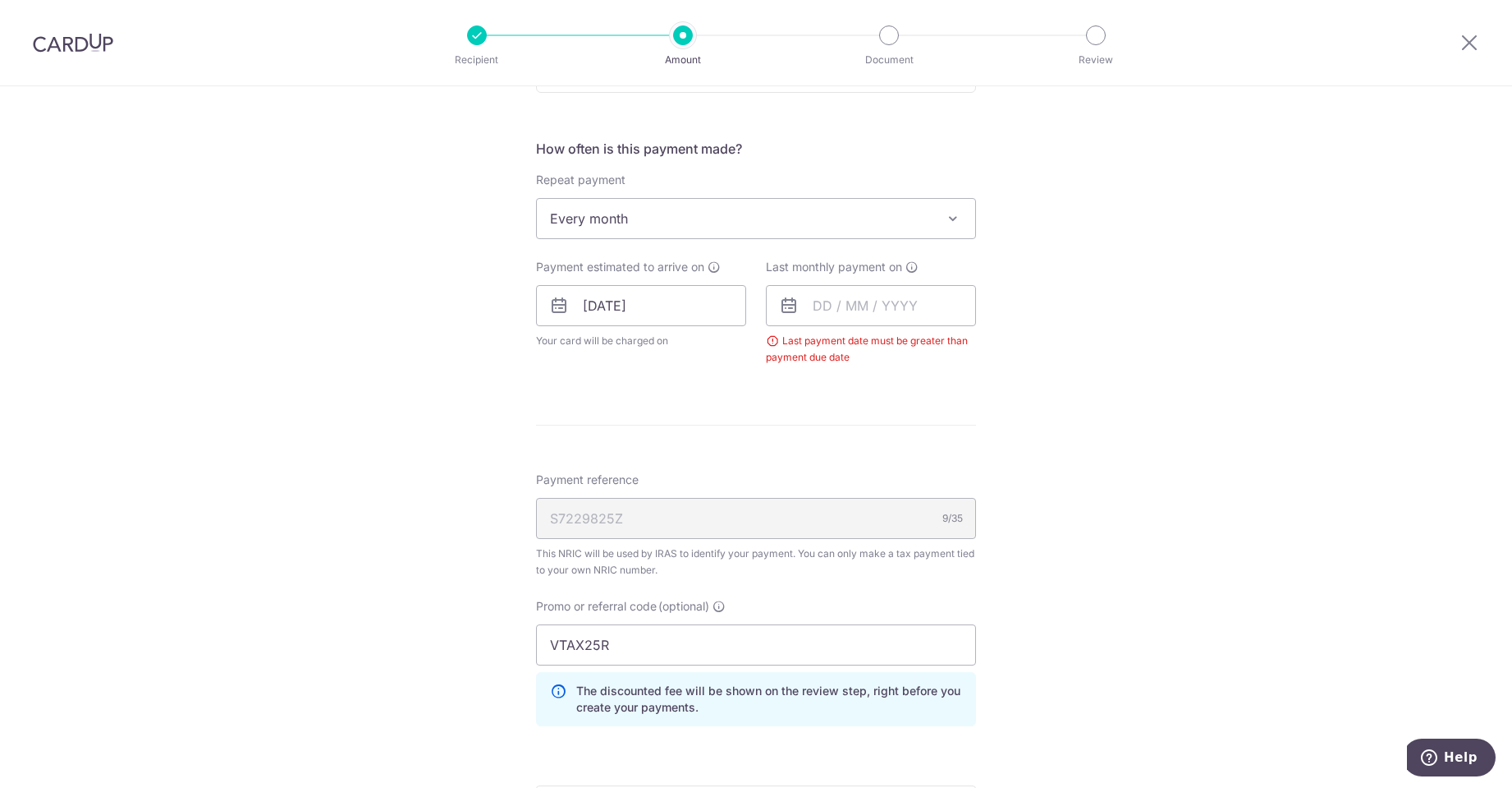
click at [785, 306] on icon at bounding box center [789, 305] width 20 height 20
click at [835, 307] on input "text" at bounding box center [871, 306] width 210 height 42
click at [831, 554] on link "27" at bounding box center [832, 554] width 26 height 26
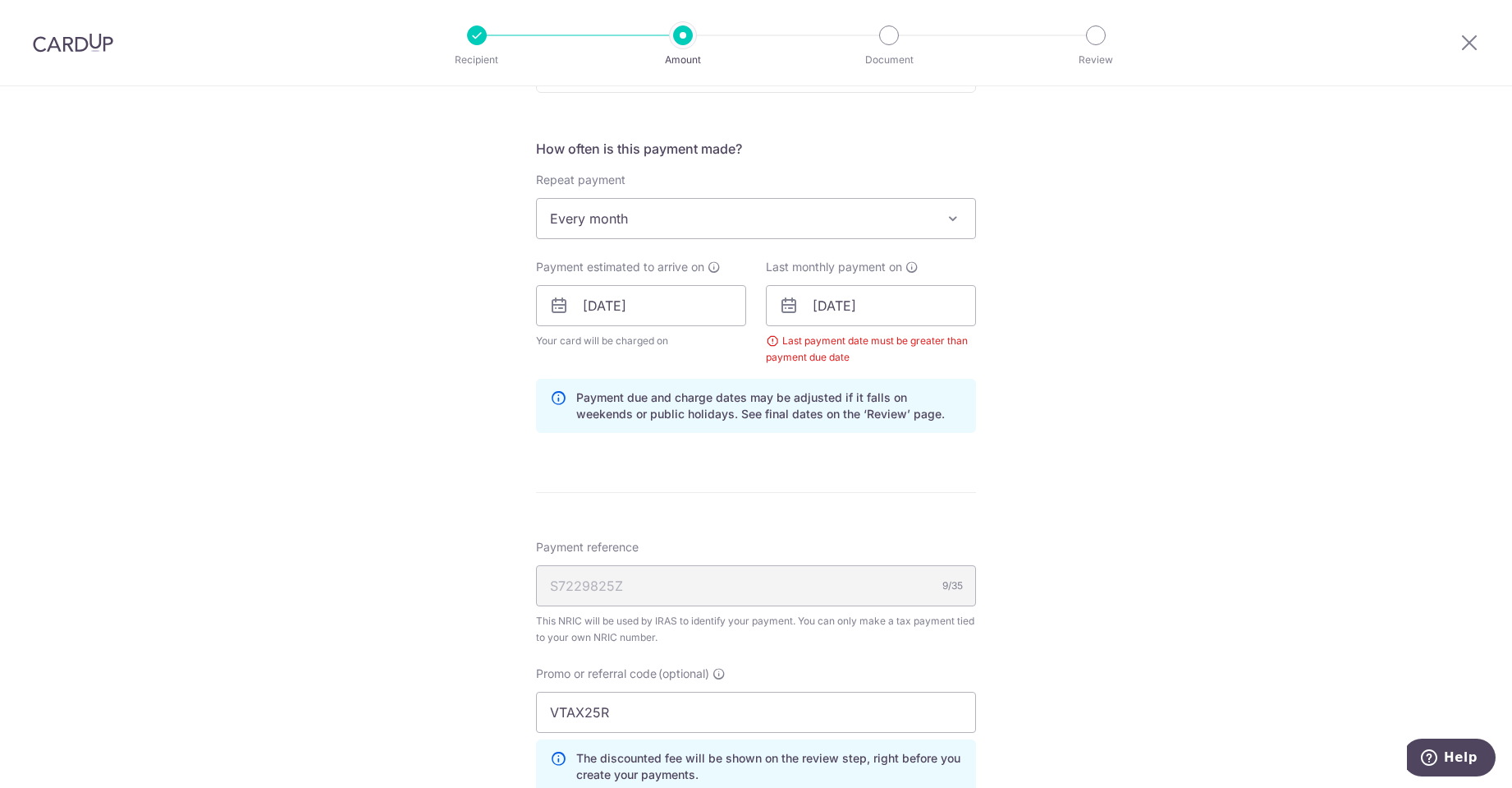
click at [785, 309] on icon at bounding box center [789, 305] width 20 height 20
click at [811, 309] on input "27/10/2025" at bounding box center [871, 306] width 210 height 42
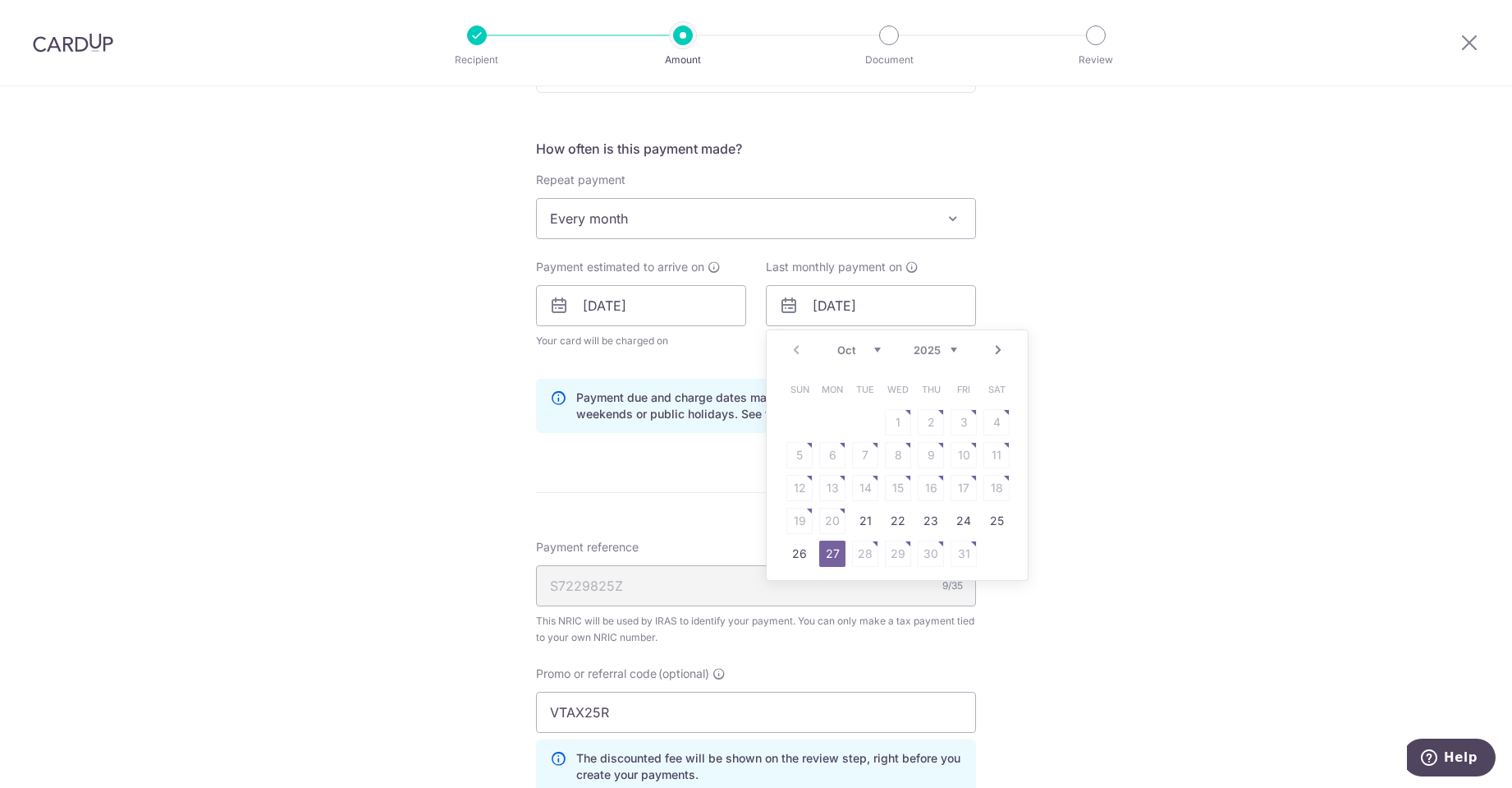
click at [989, 350] on link "Next" at bounding box center [998, 349] width 20 height 20
click at [951, 452] on link "7" at bounding box center [964, 455] width 26 height 26
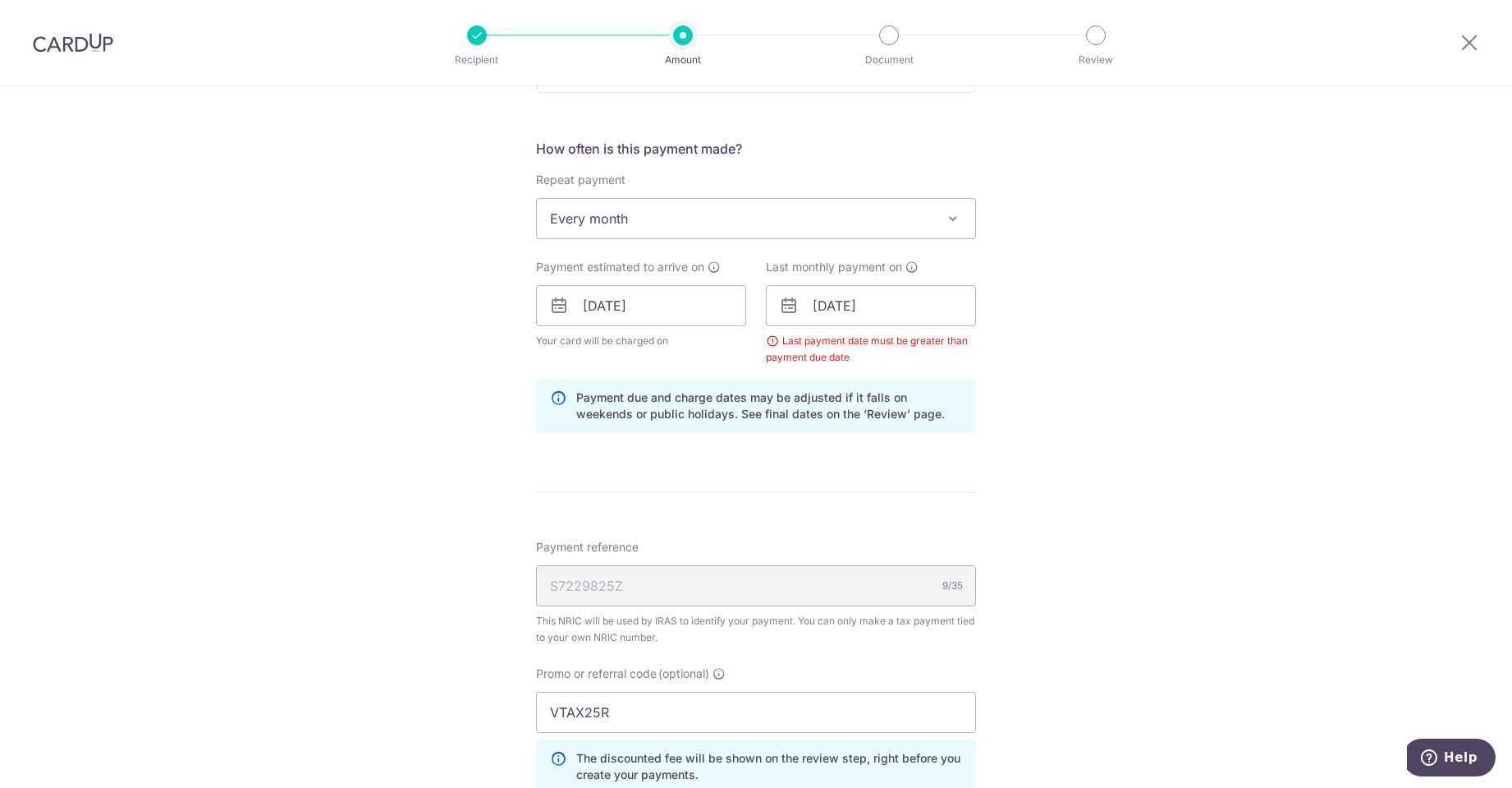
click at [1039, 459] on div "Tell us more about your payment Enter one-time or monthly payment amount SGD 2,…" at bounding box center [756, 305] width 1512 height 1683
click at [851, 307] on input "07/11/2025" at bounding box center [871, 306] width 210 height 42
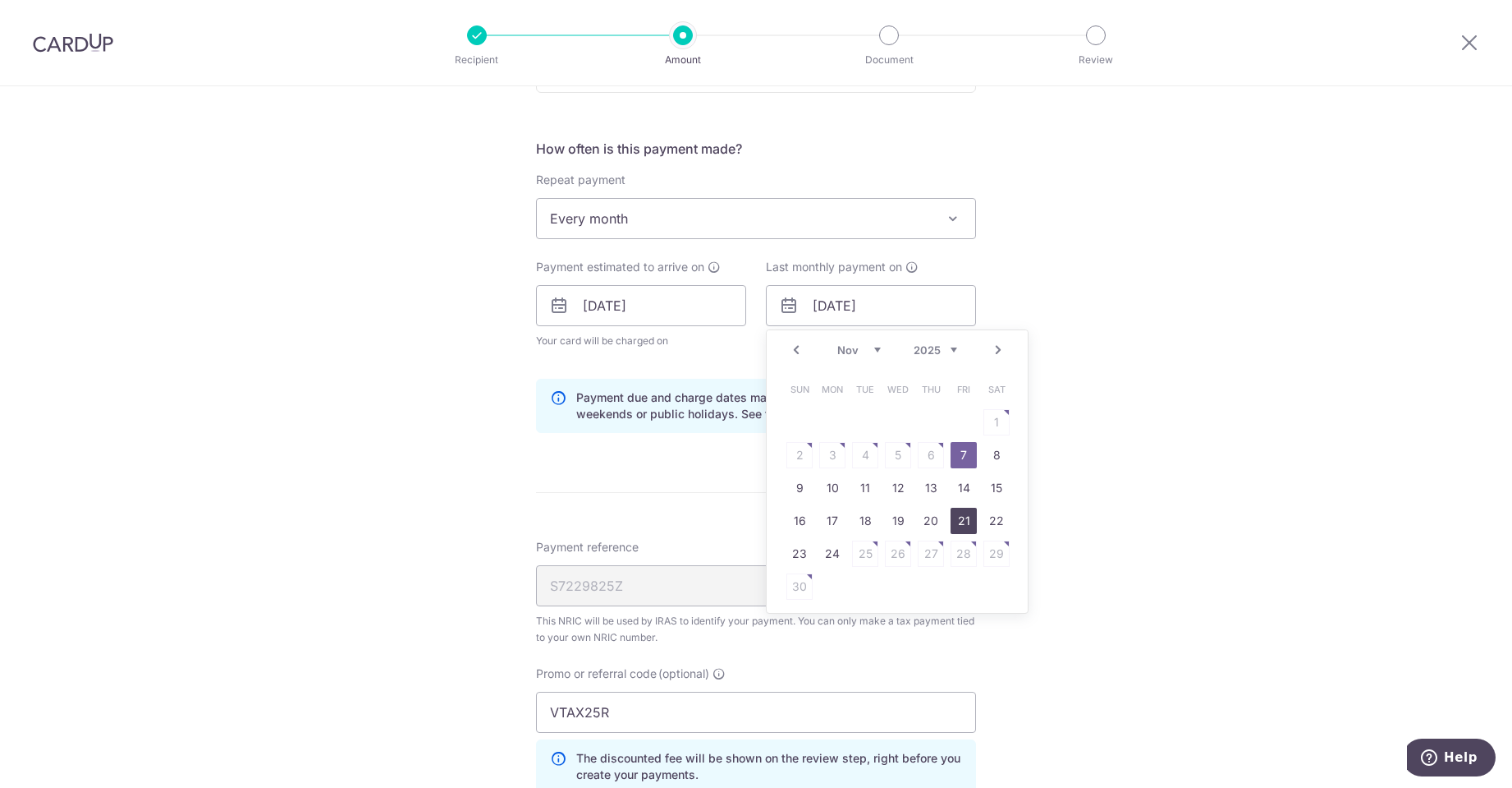
click at [951, 517] on link "21" at bounding box center [964, 521] width 26 height 26
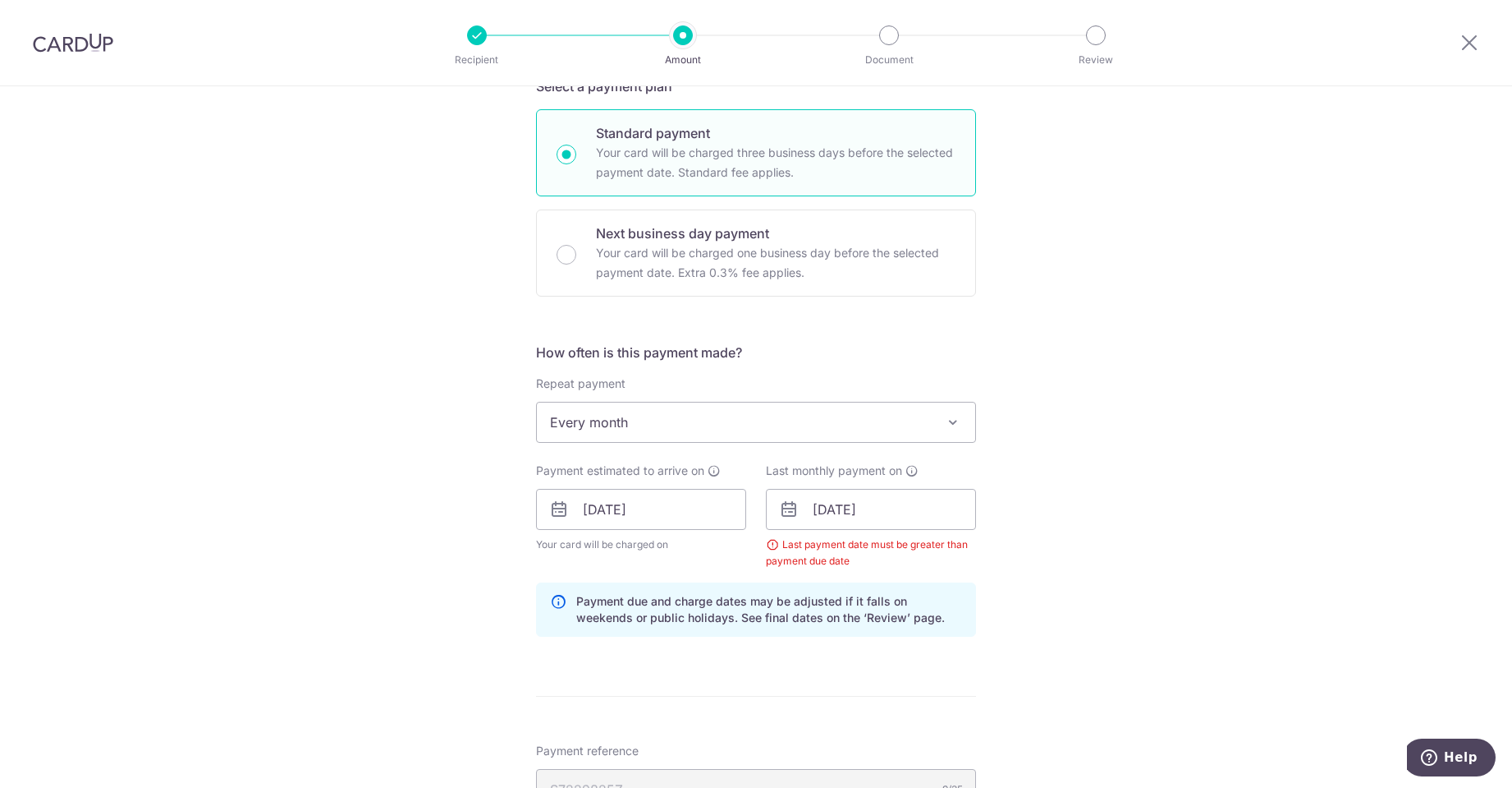
scroll to position [459, 0]
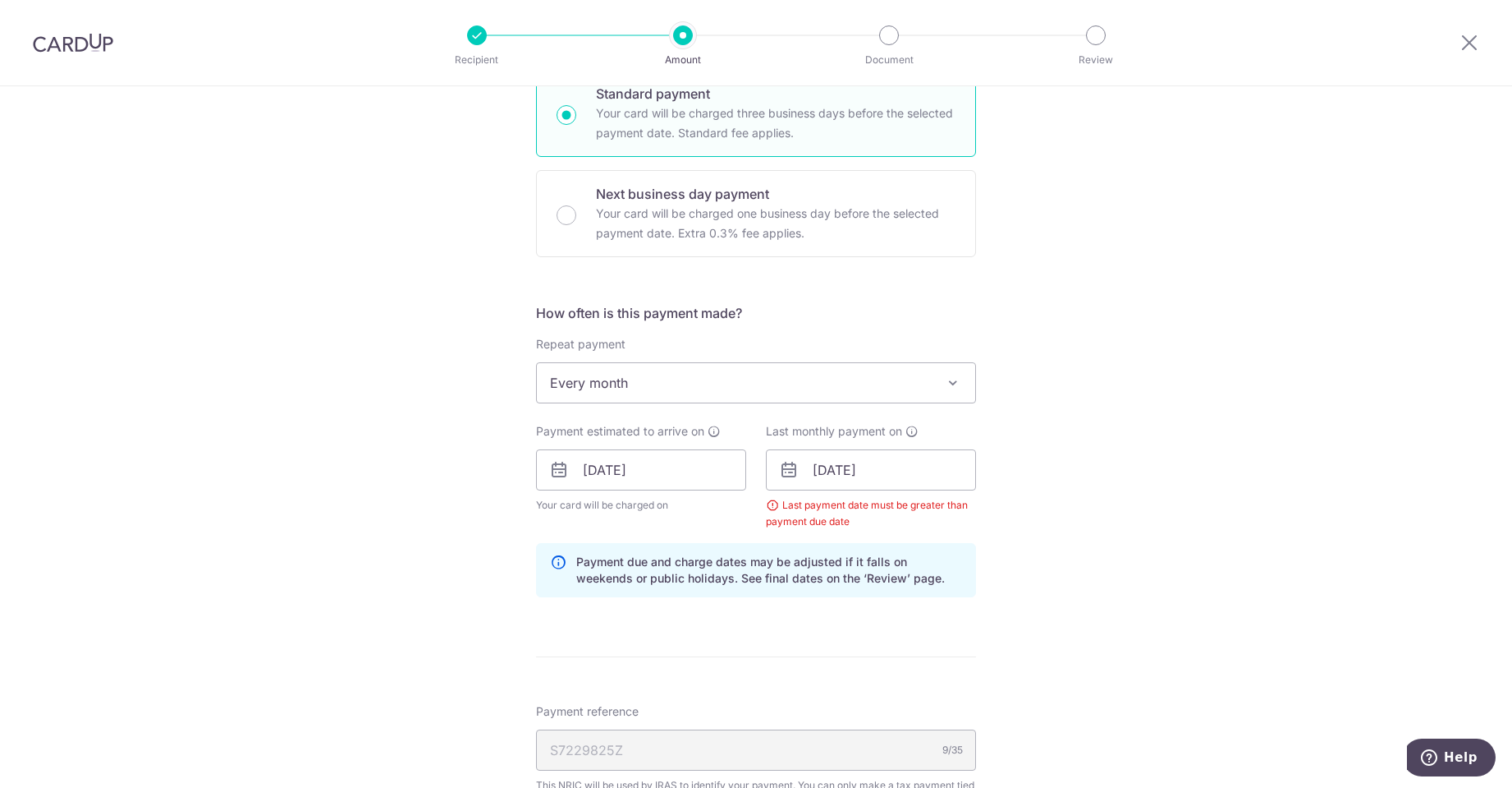
click at [924, 389] on span "Every month" at bounding box center [756, 383] width 439 height 40
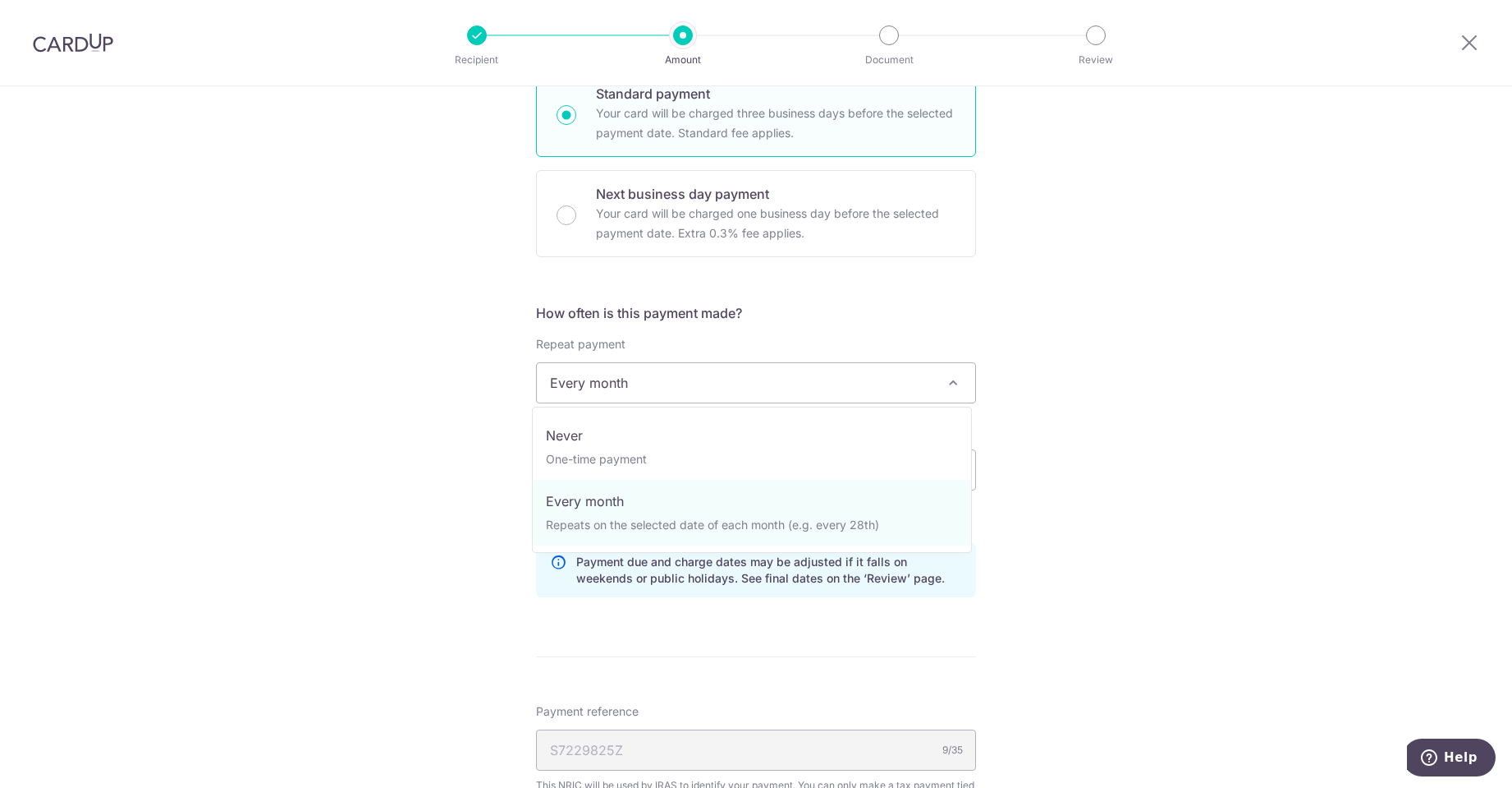
click at [924, 389] on span "Every month" at bounding box center [756, 383] width 439 height 40
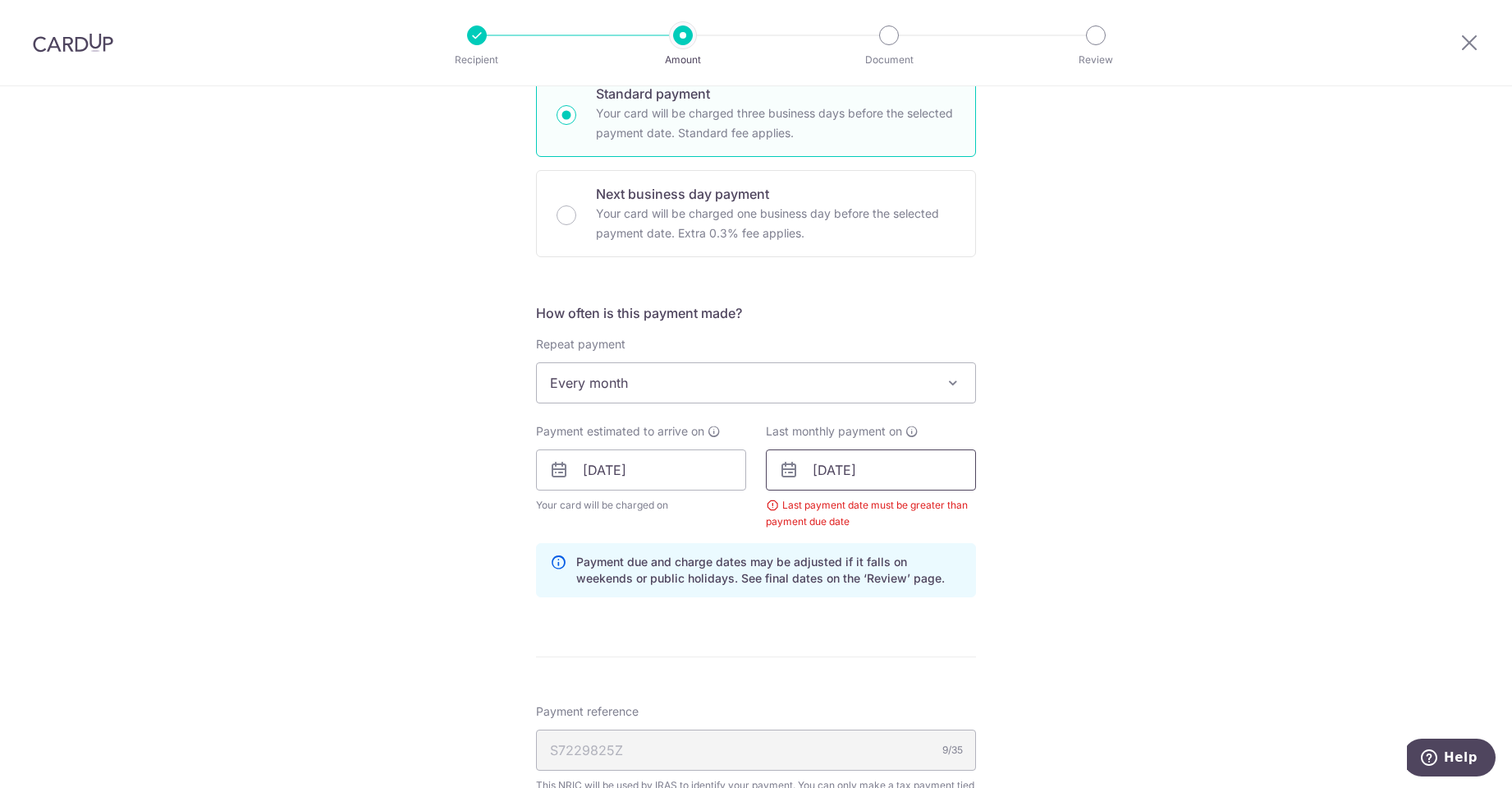
click at [848, 468] on input "[DATE]" at bounding box center [871, 470] width 210 height 42
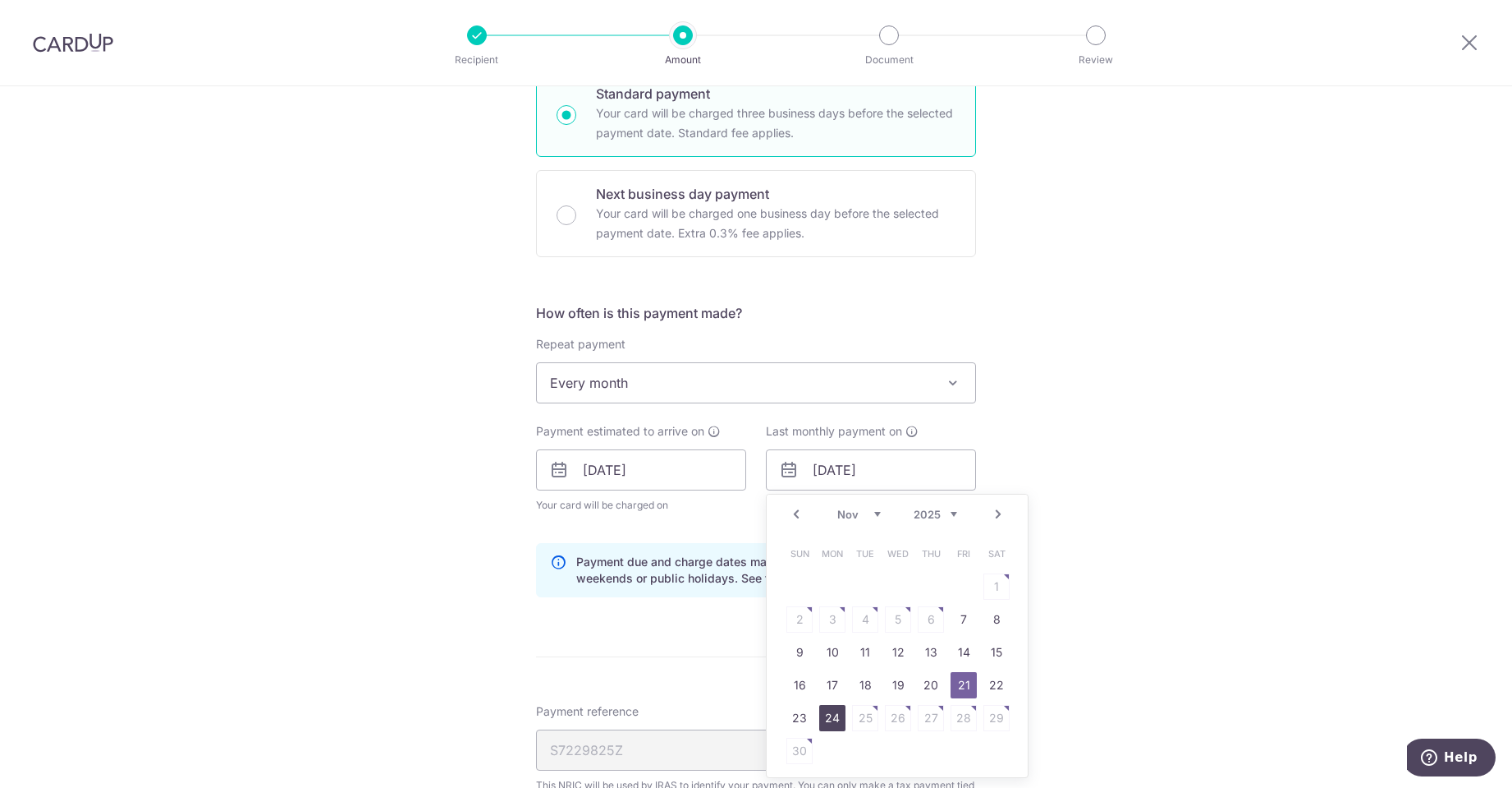
click at [823, 718] on link "24" at bounding box center [832, 718] width 26 height 26
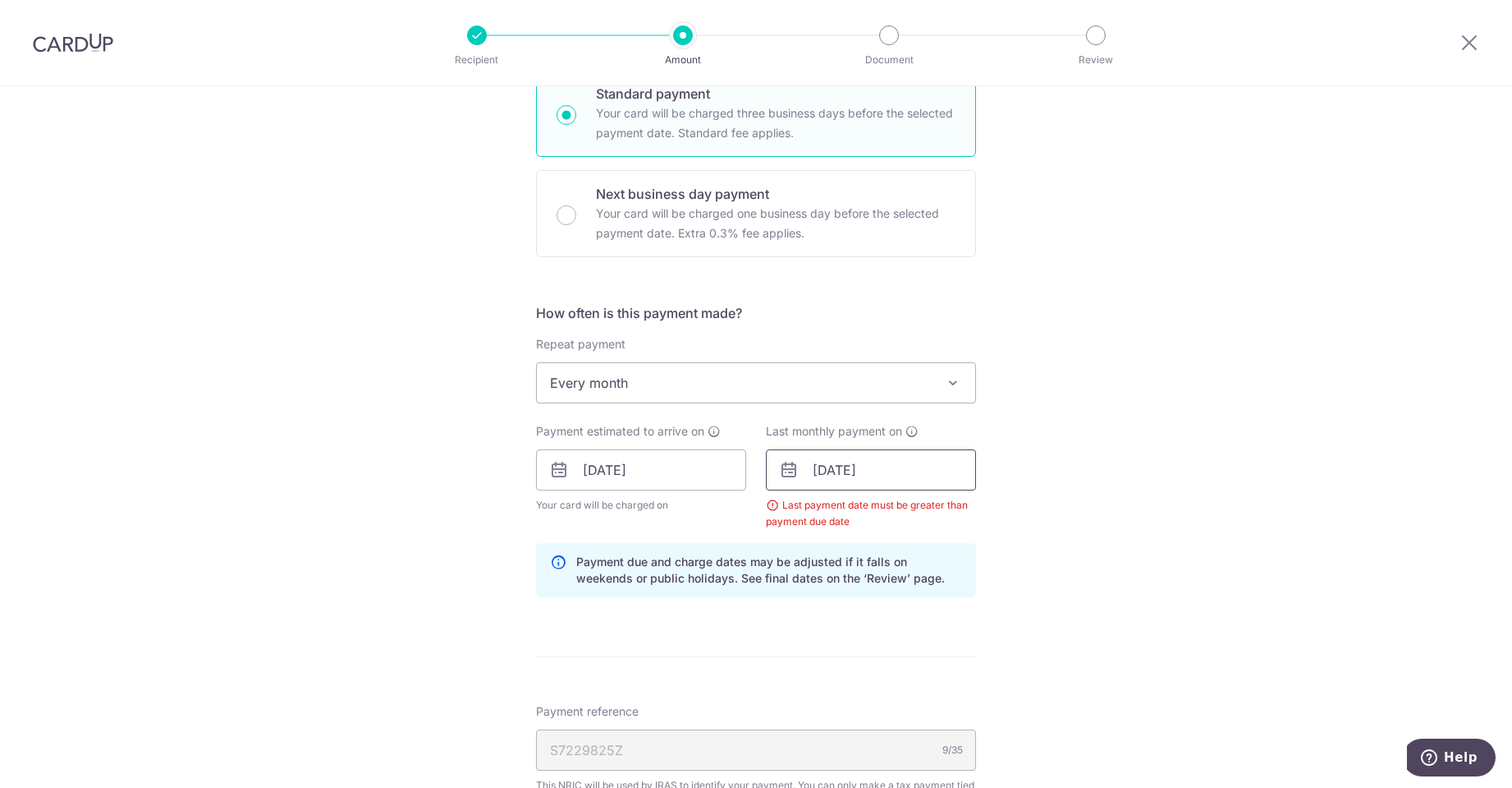
click at [877, 478] on input "24/11/2025" at bounding box center [871, 470] width 210 height 42
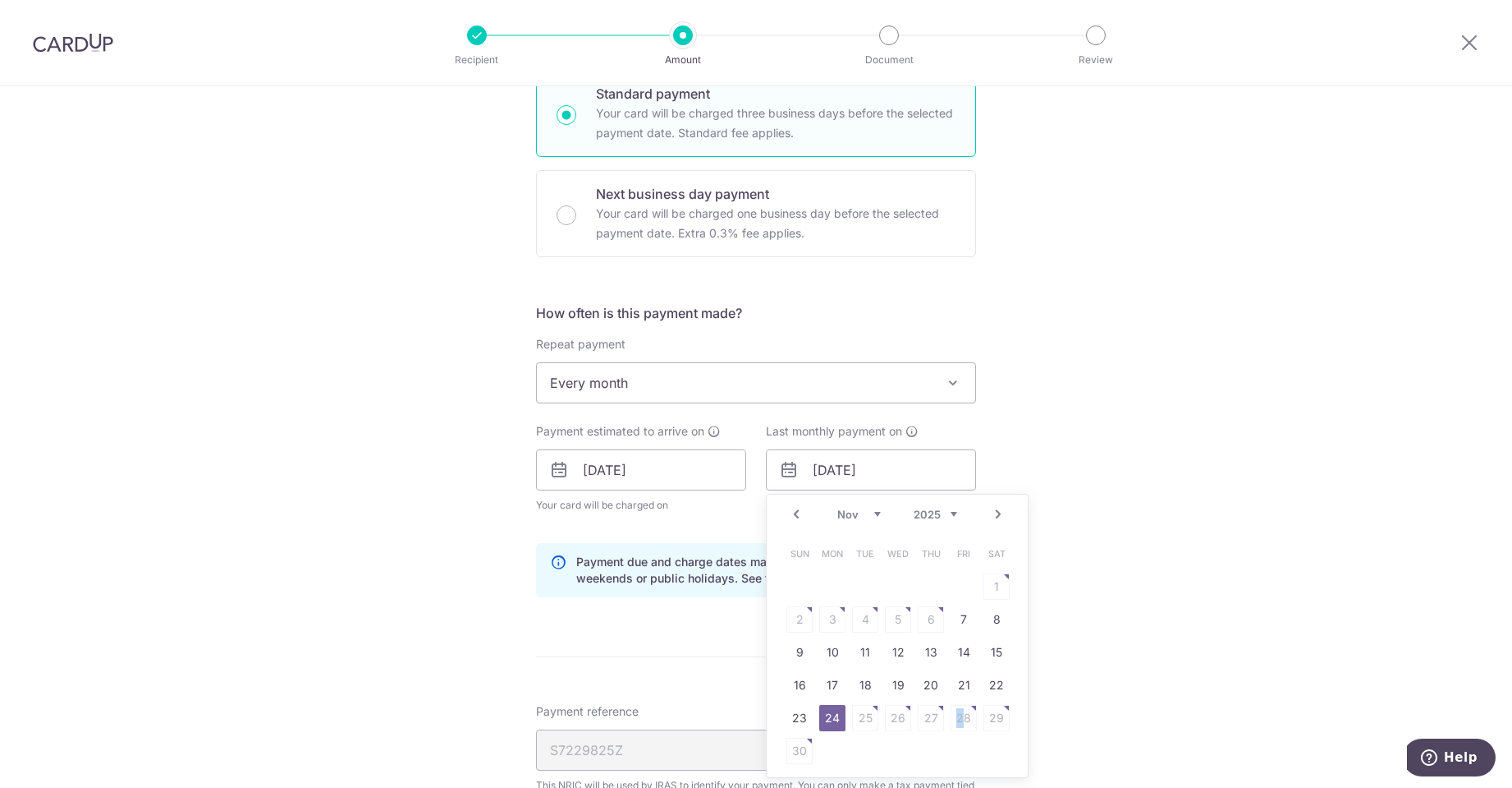
click at [958, 721] on table "Sun Mon Tue Wed Thu Fri Sat 1 2 3 4 5 6 7 8 9 10 11 12 13 14 15 16 17 18 19 20 …" at bounding box center [898, 652] width 230 height 230
click at [992, 512] on link "Next" at bounding box center [998, 513] width 20 height 20
click at [927, 682] on link "25" at bounding box center [931, 685] width 26 height 26
type input "[DATE]"
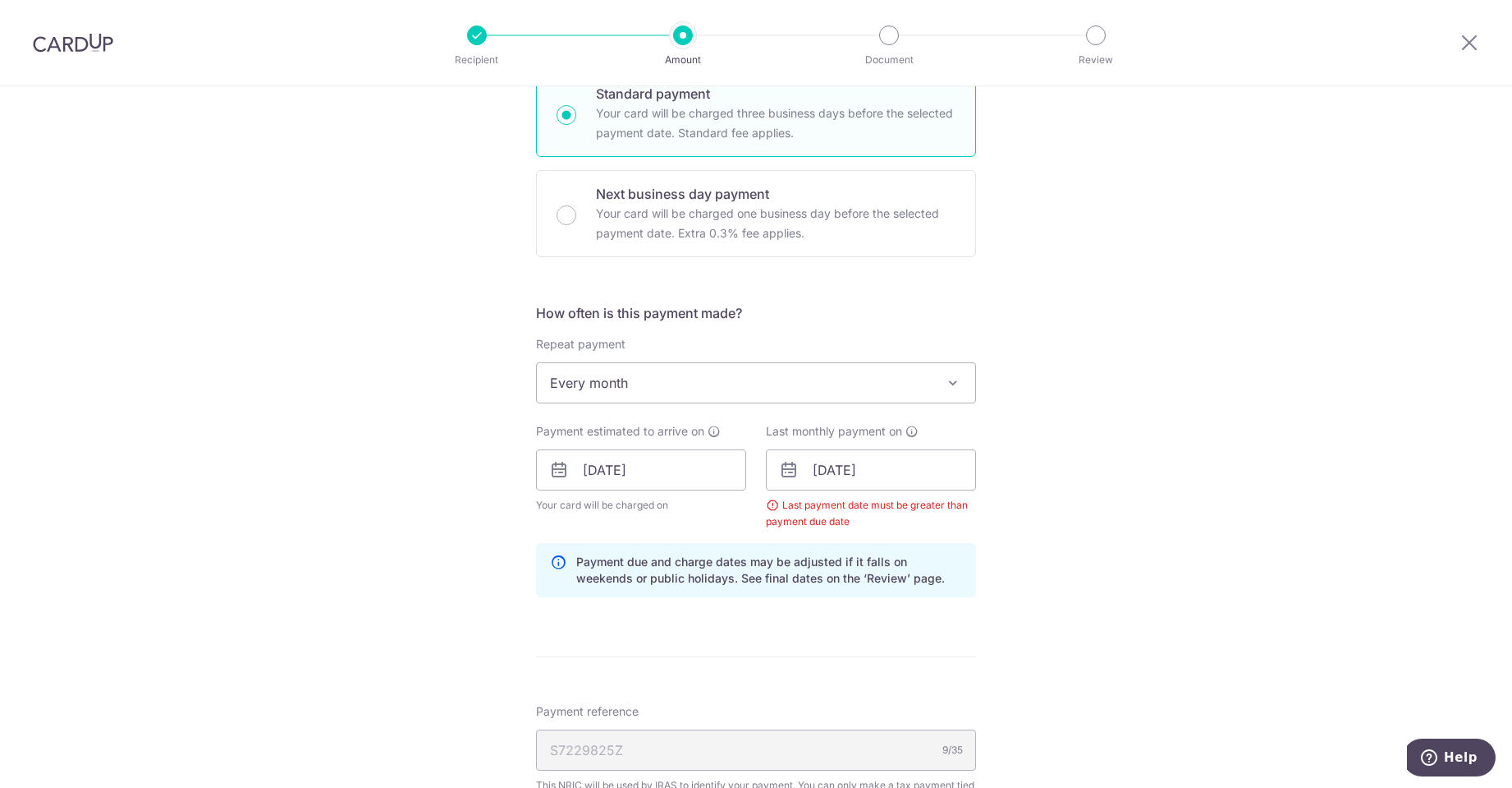
click at [1078, 627] on div "Tell us more about your payment Enter one-time or monthly payment amount SGD 2,…" at bounding box center [756, 469] width 1512 height 1683
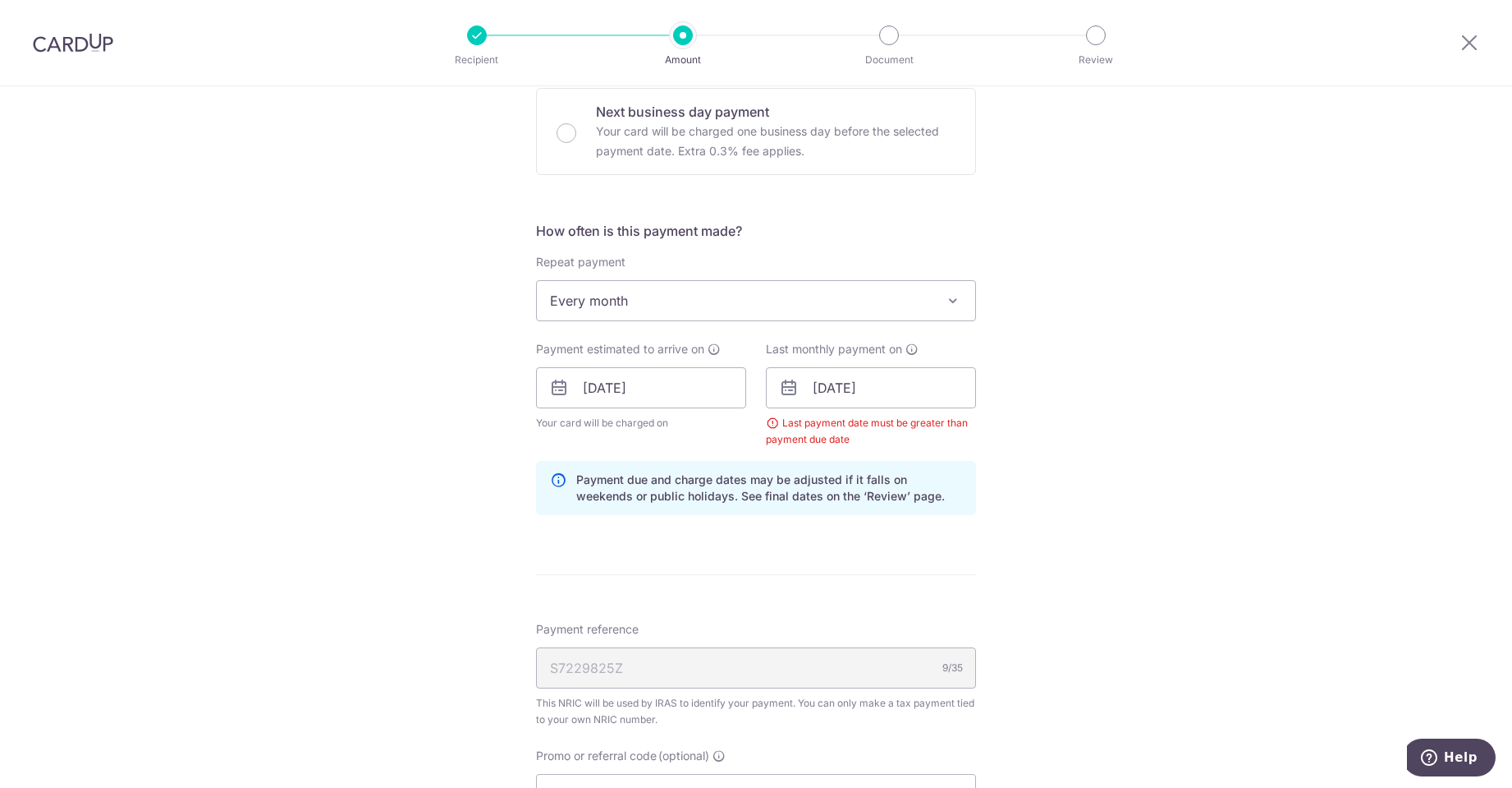
scroll to position [705, 0]
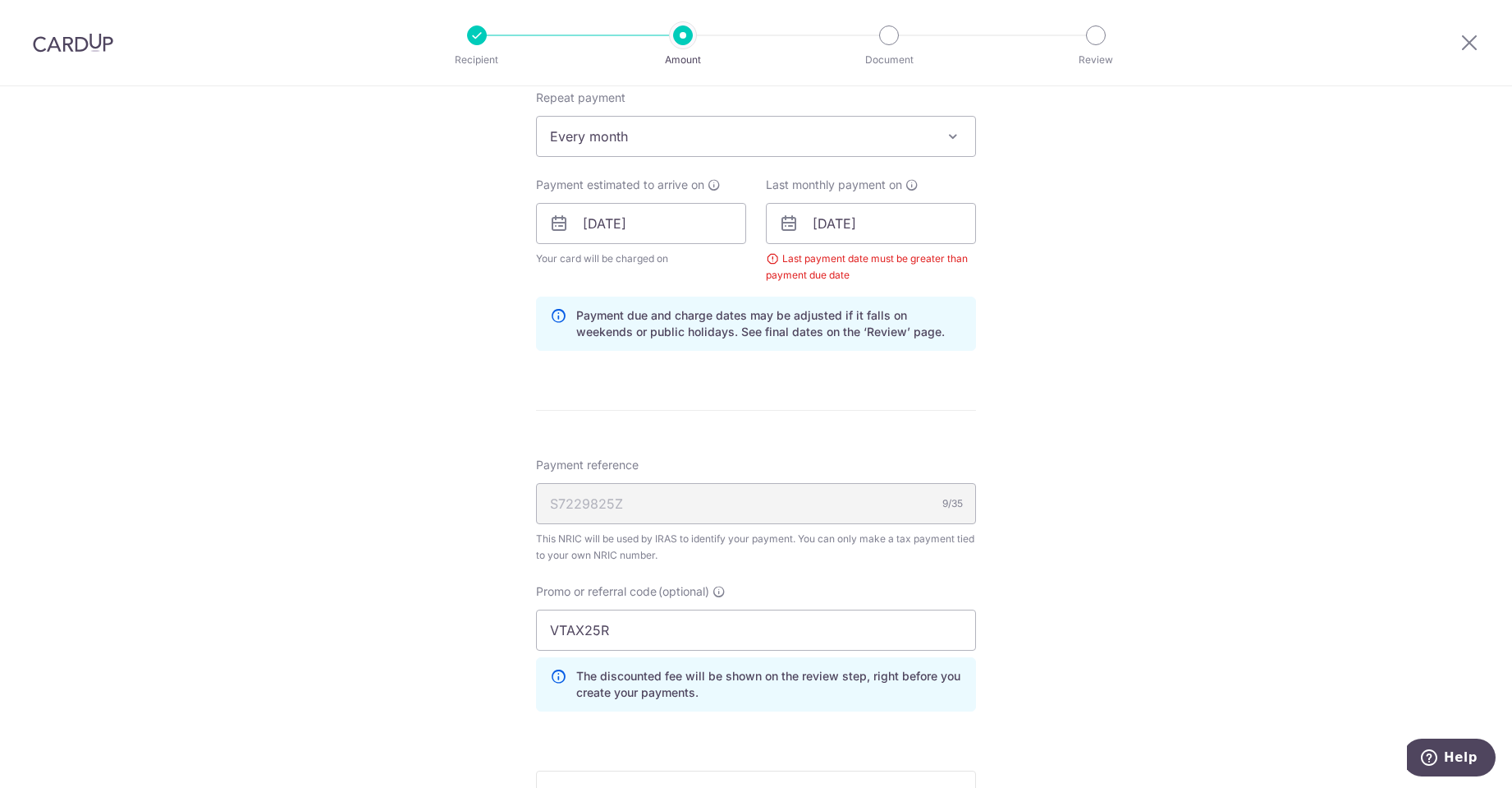
click at [1034, 537] on div "Tell us more about your payment Enter one-time or monthly payment amount SGD 2,…" at bounding box center [756, 223] width 1512 height 1683
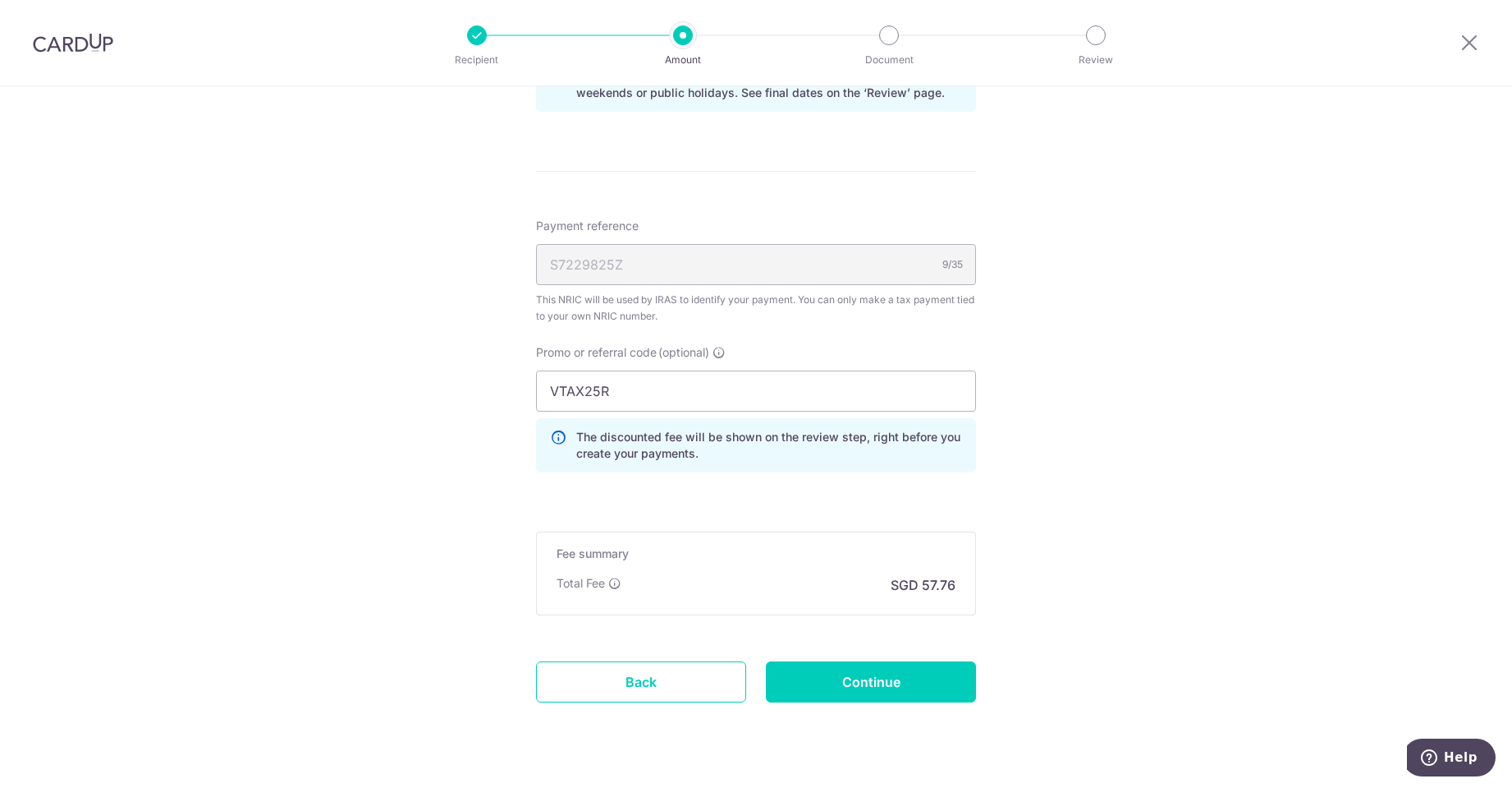
scroll to position [951, 0]
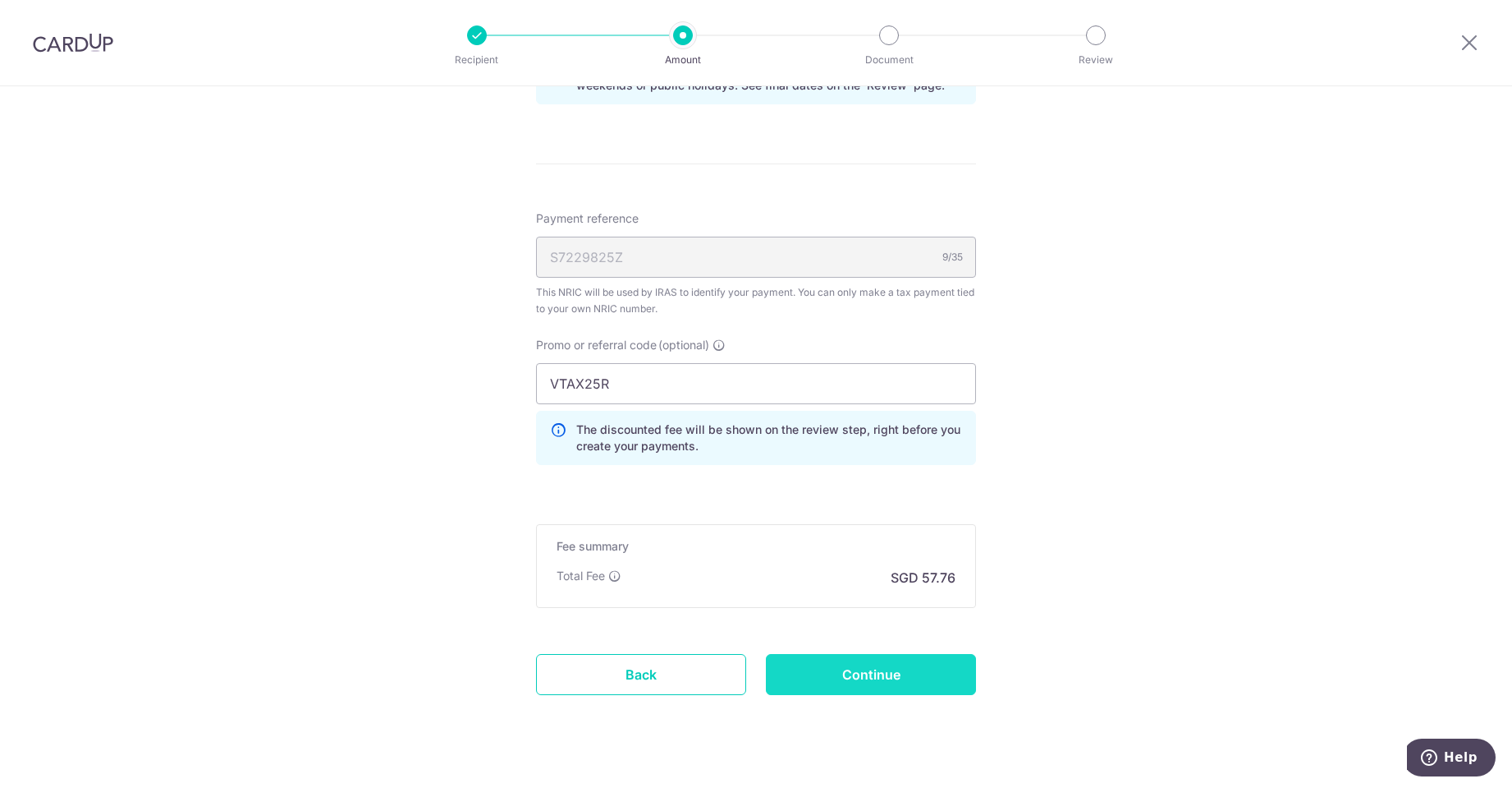
click at [892, 674] on input "Continue" at bounding box center [871, 675] width 210 height 42
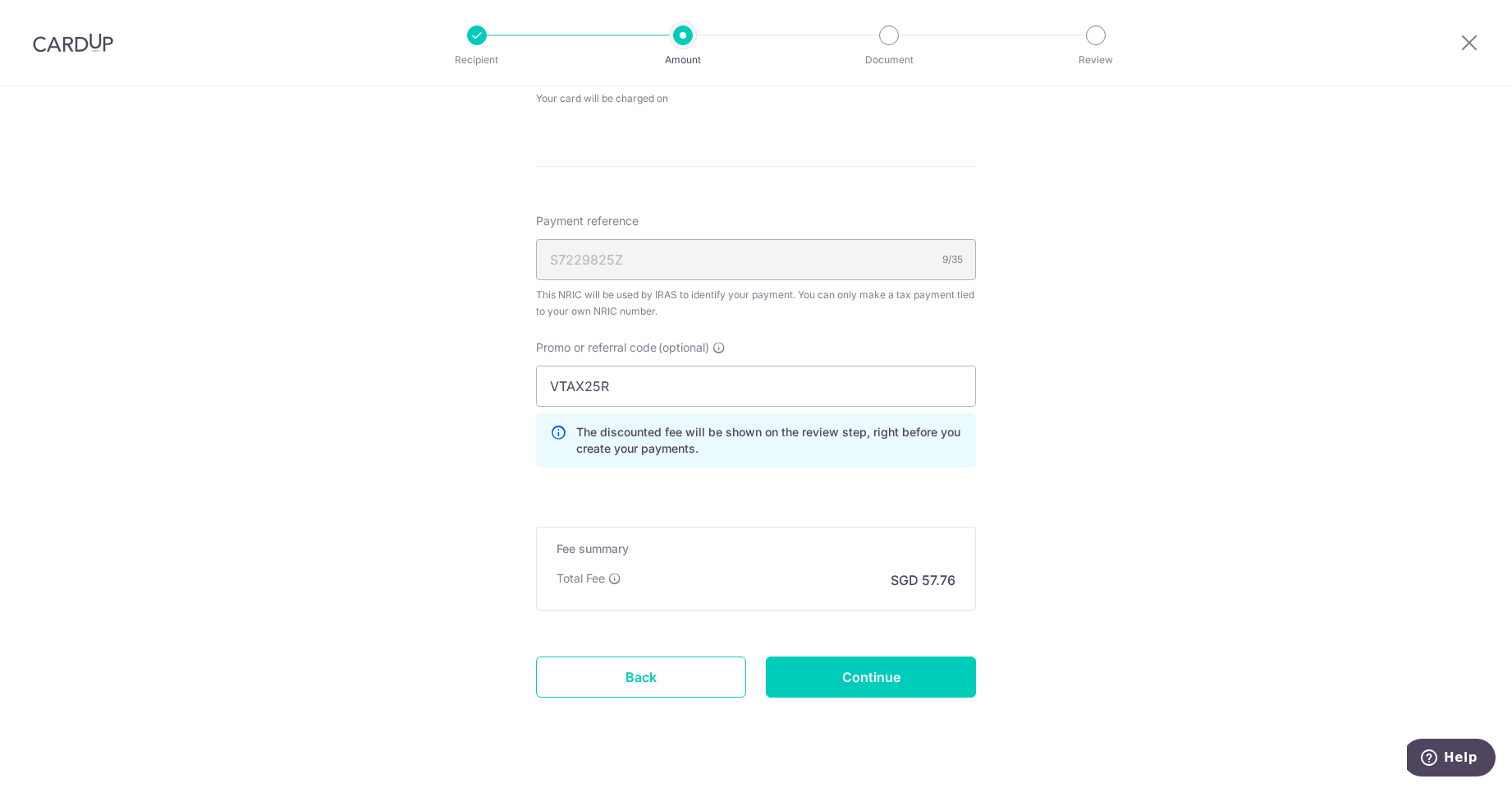
scroll to position [897, 0]
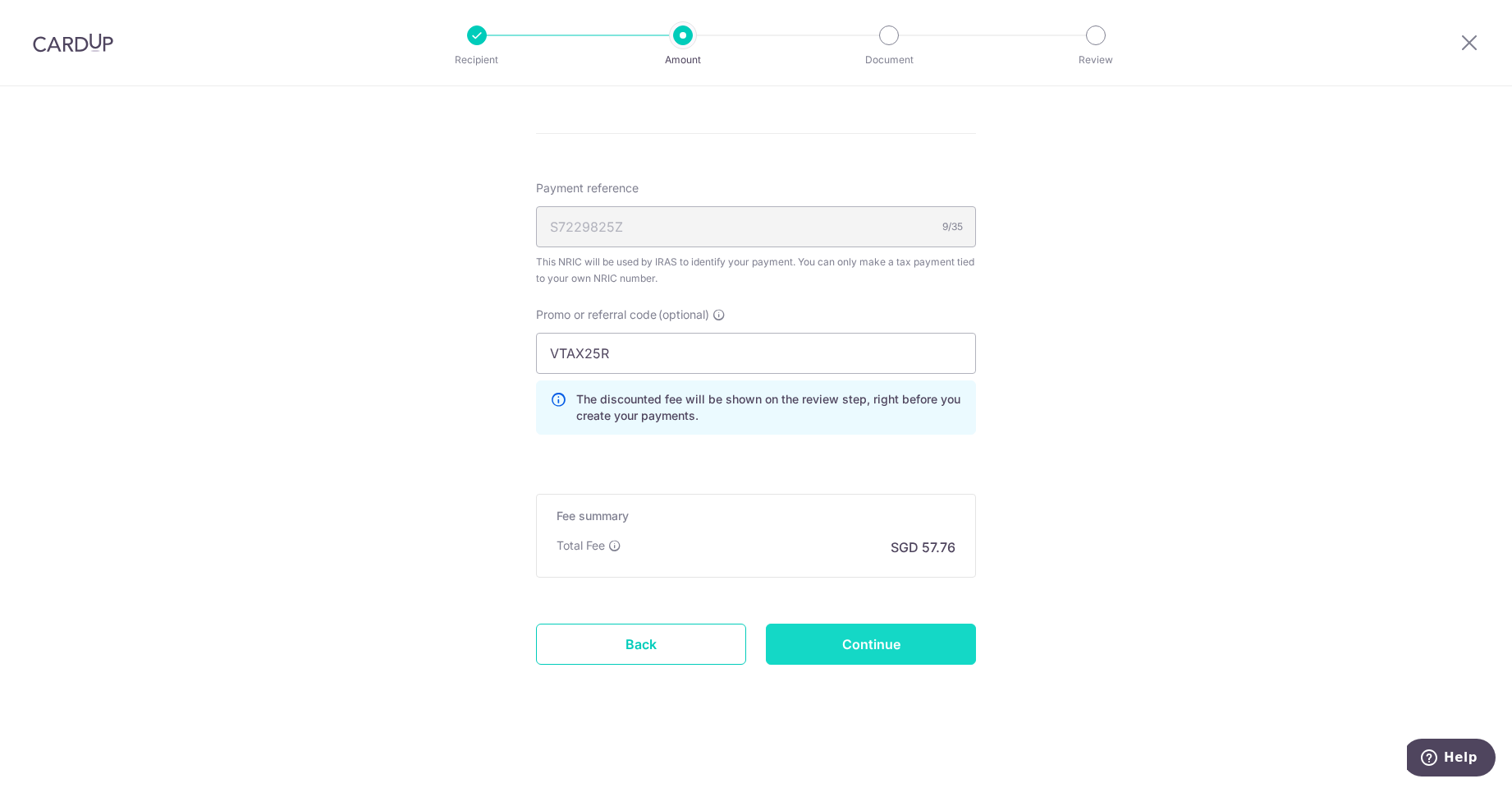
click at [880, 634] on input "Continue" at bounding box center [871, 644] width 210 height 42
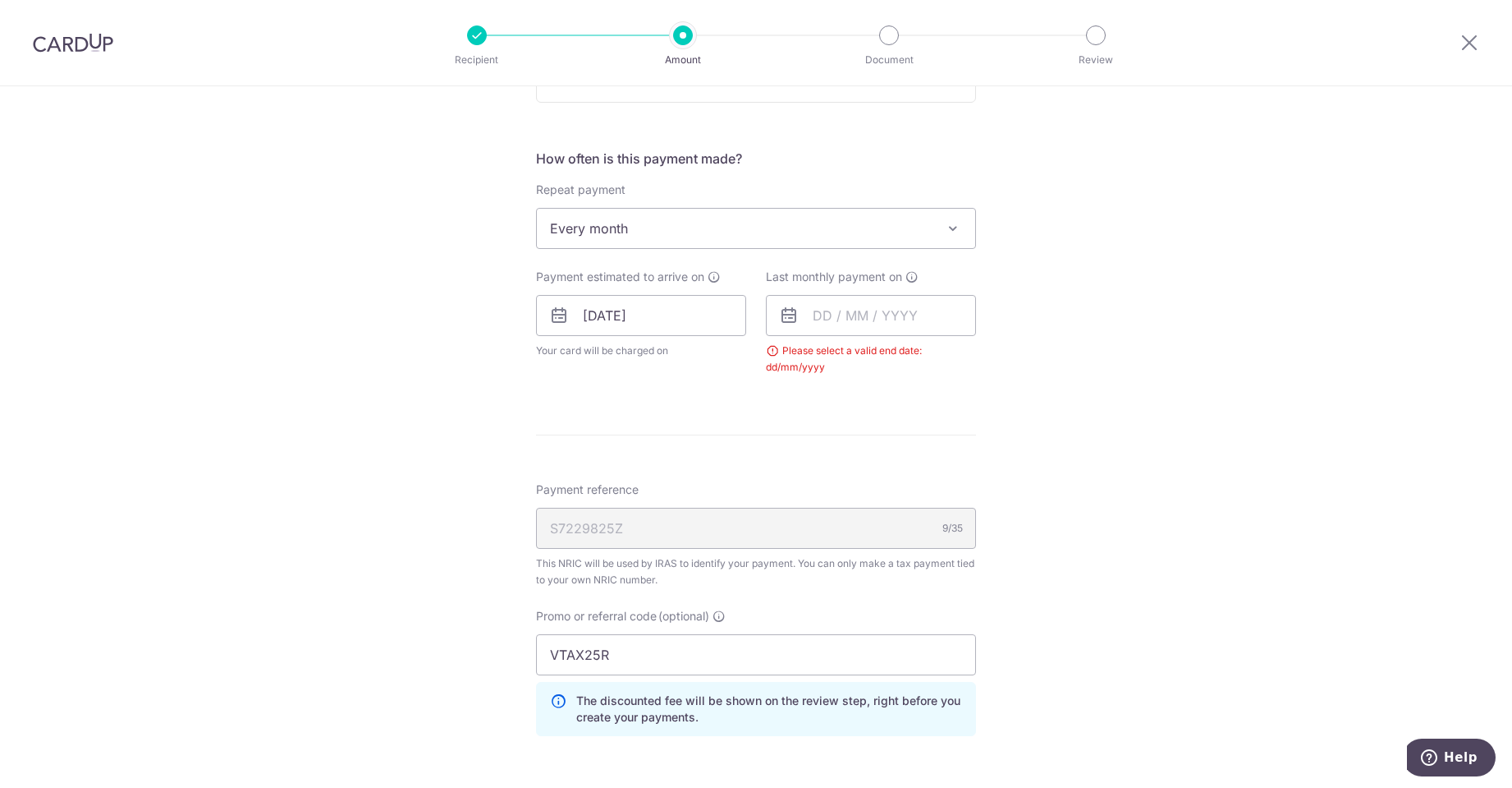
scroll to position [585, 0]
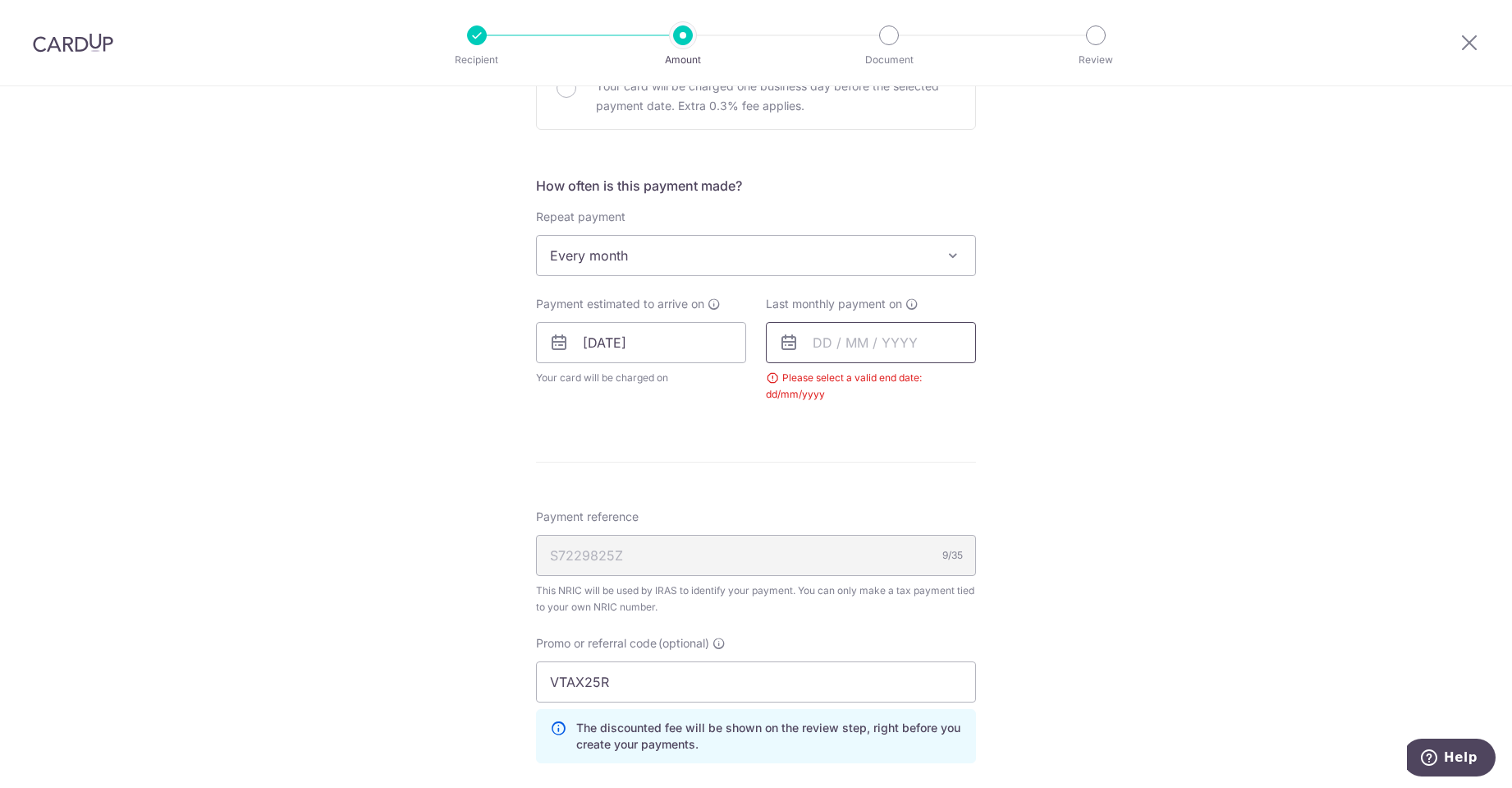
click at [846, 343] on input "text" at bounding box center [871, 343] width 210 height 42
click at [994, 386] on link "Next" at bounding box center [998, 386] width 20 height 20
click at [954, 554] on link "21" at bounding box center [964, 558] width 26 height 26
type input "[DATE]"
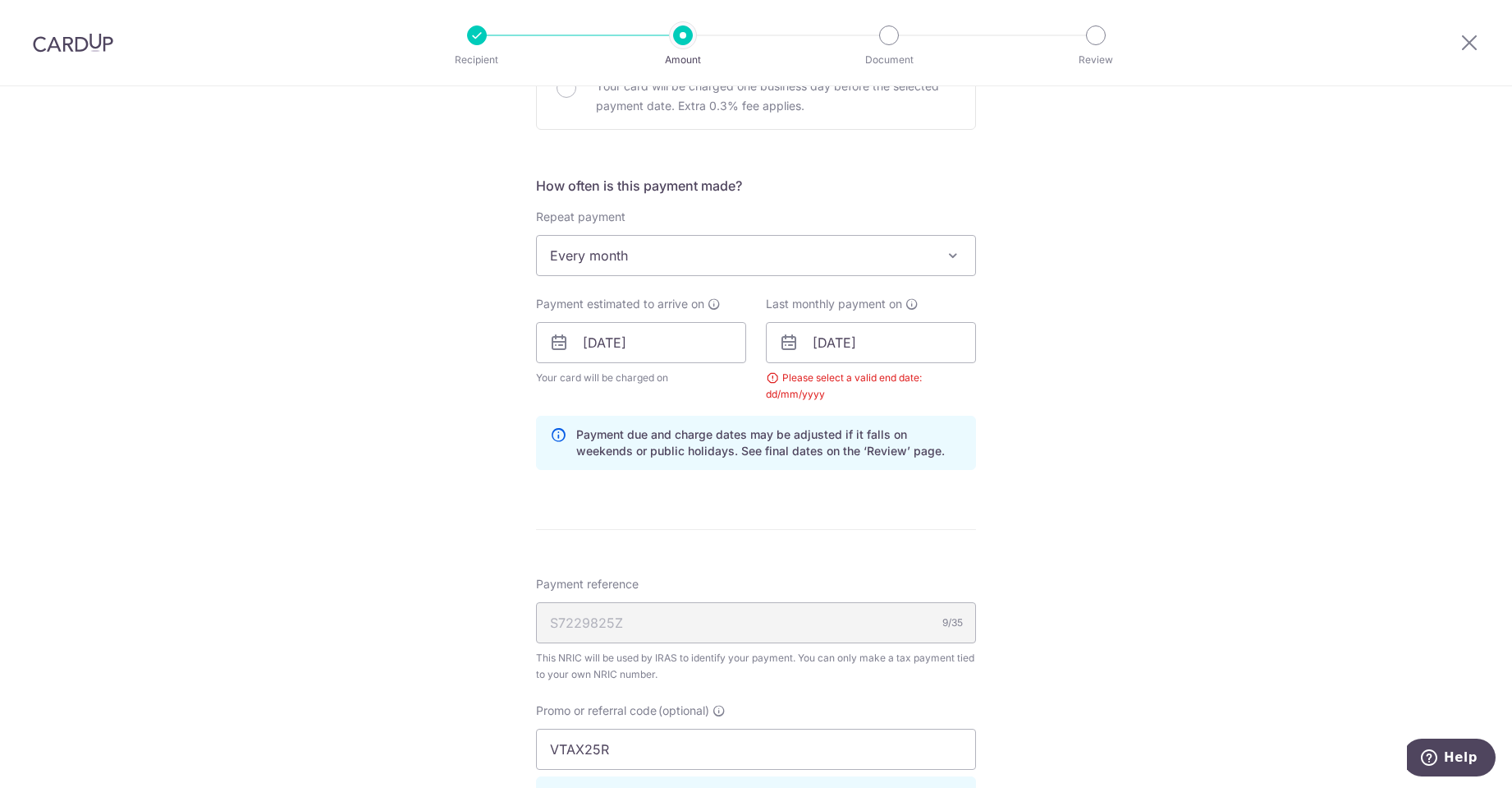
click at [1089, 532] on div "Tell us more about your payment Enter one-time or monthly payment amount SGD 2,…" at bounding box center [756, 342] width 1512 height 1683
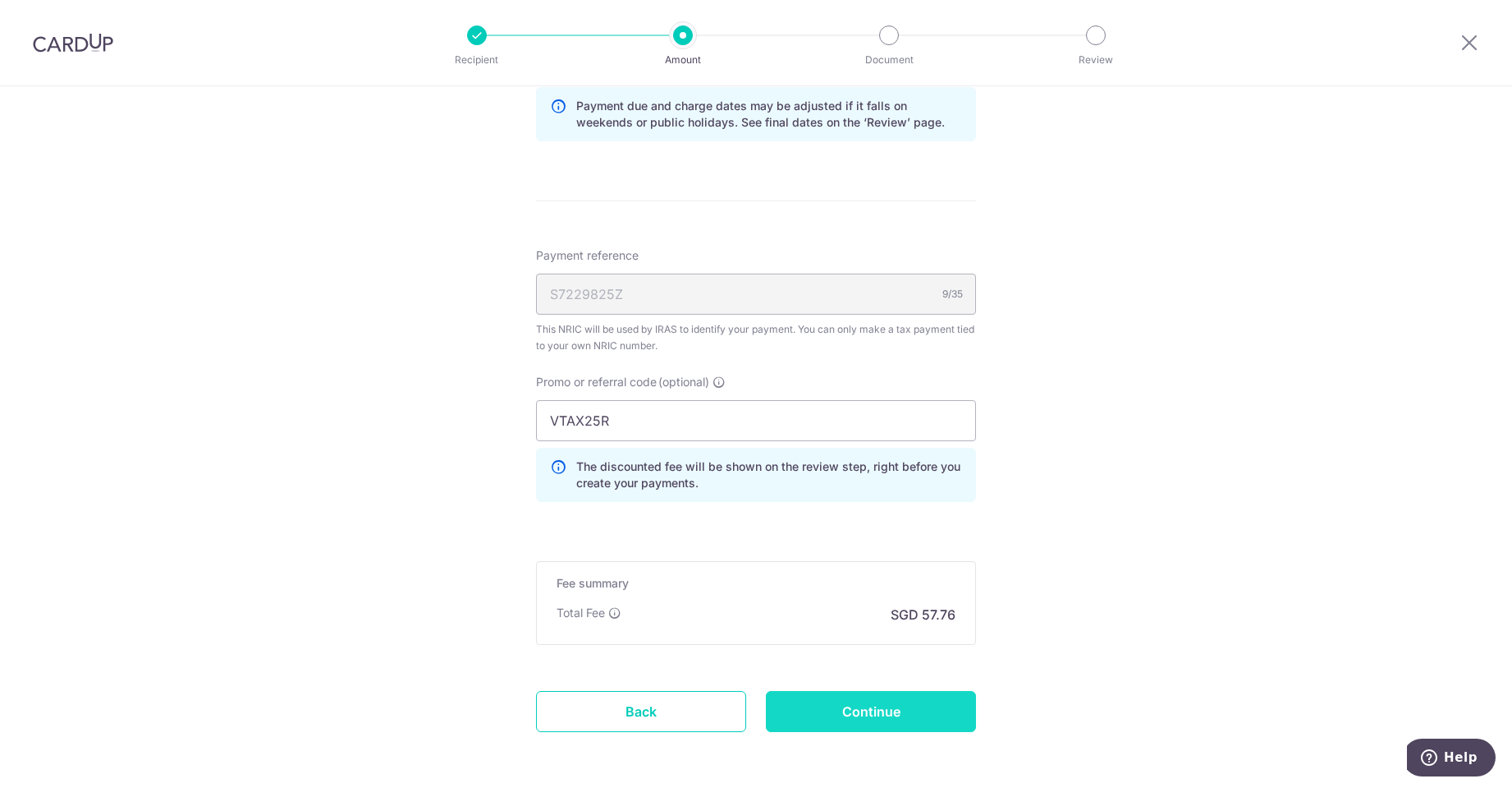
click at [923, 705] on input "Continue" at bounding box center [871, 712] width 210 height 42
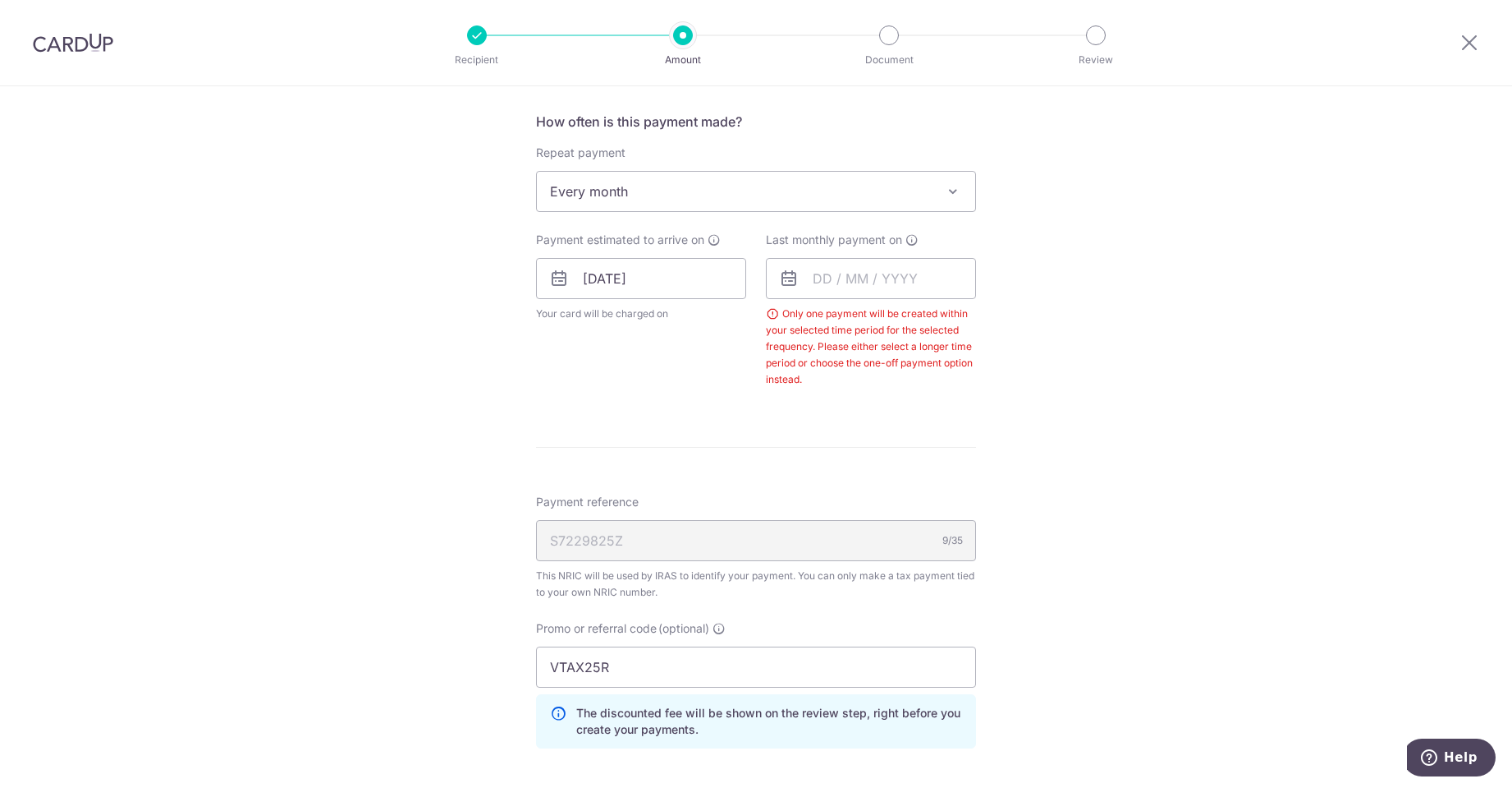
scroll to position [635, 0]
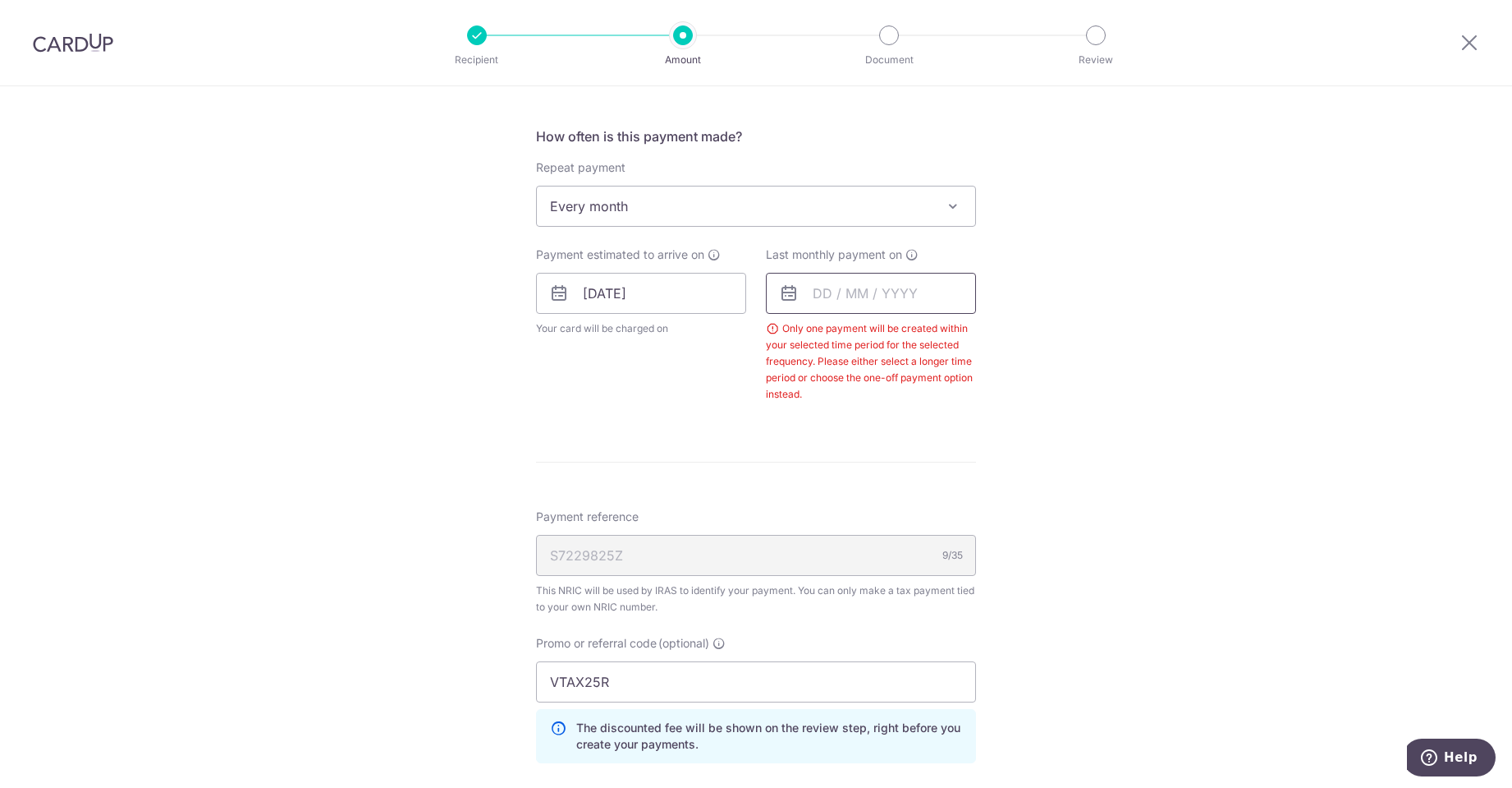
click at [911, 300] on input "text" at bounding box center [871, 293] width 210 height 42
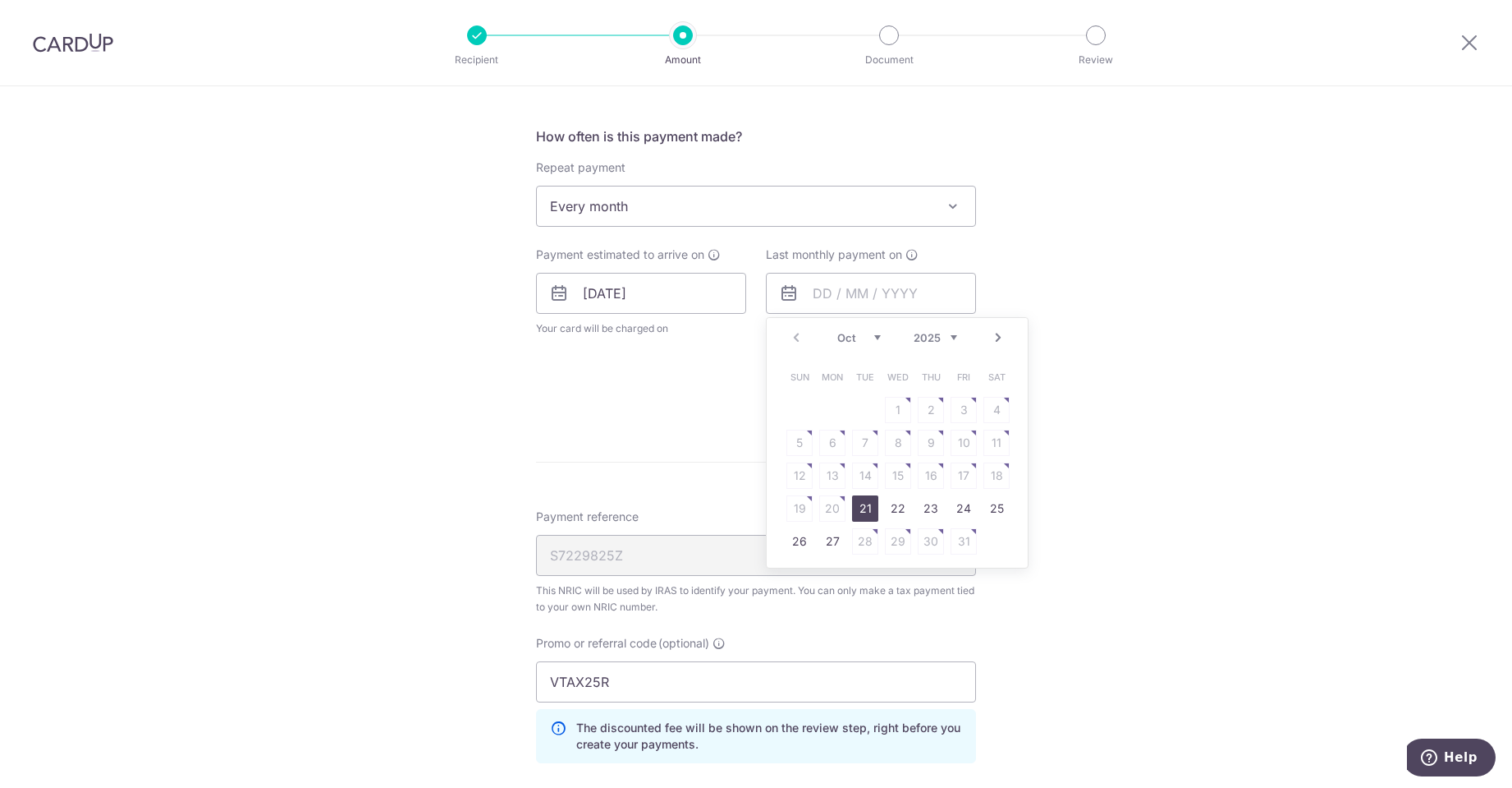
click at [993, 341] on link "Next" at bounding box center [998, 337] width 20 height 20
click at [919, 510] on link "25" at bounding box center [931, 509] width 26 height 26
type input "[DATE]"
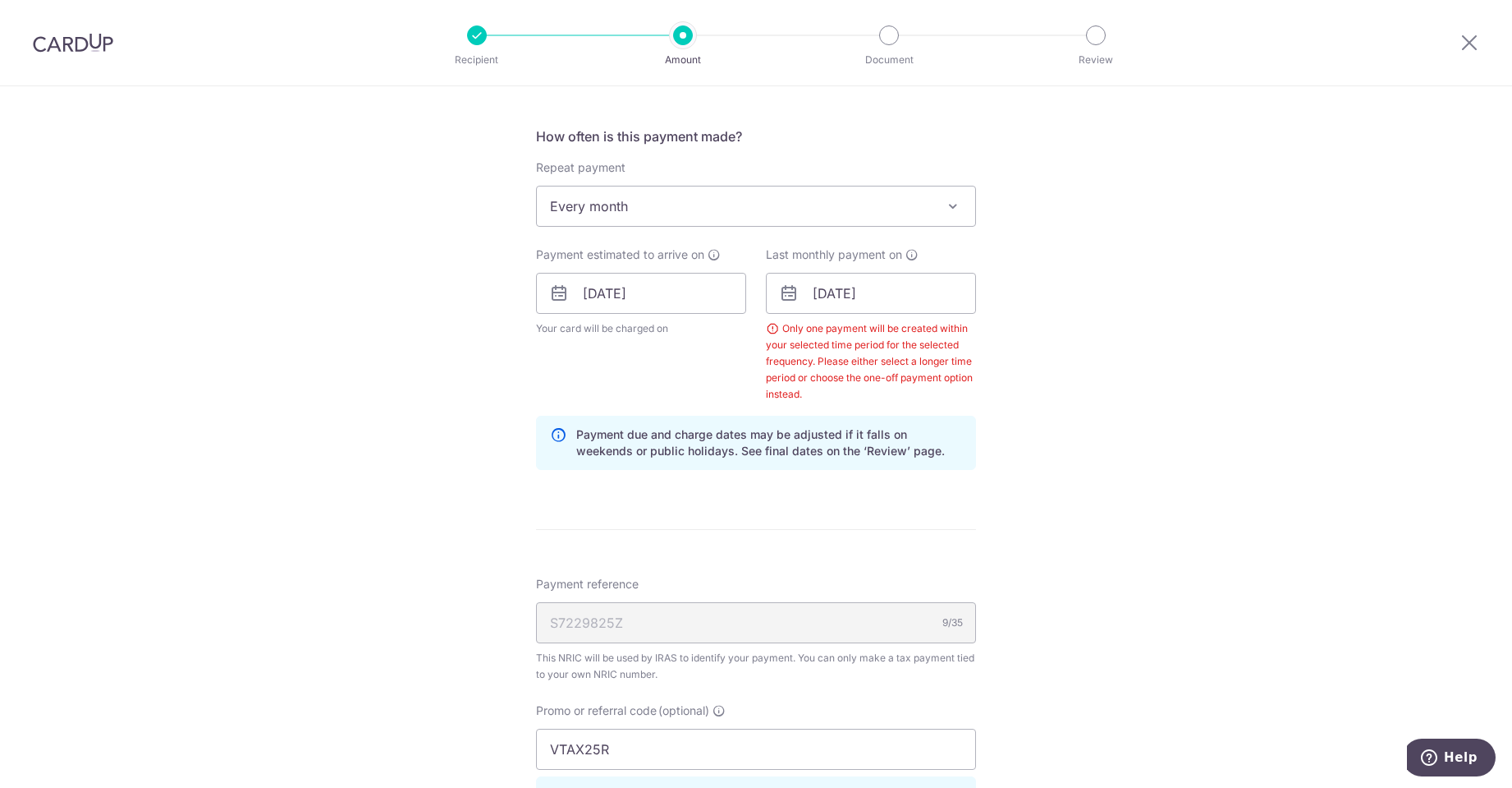
click at [1088, 523] on div "Tell us more about your payment Enter one-time or monthly payment amount SGD 2,…" at bounding box center [756, 317] width 1512 height 1732
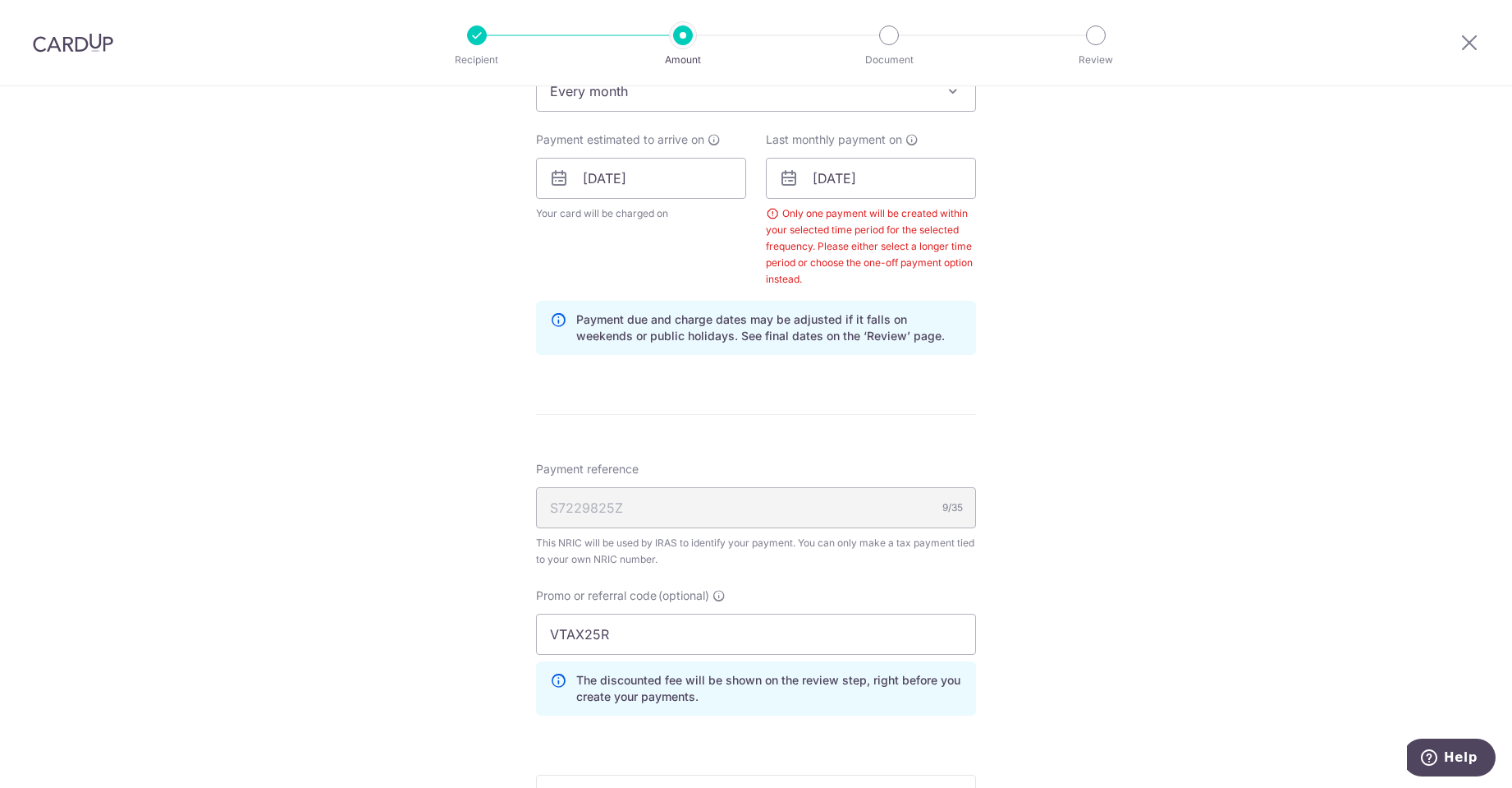
scroll to position [964, 0]
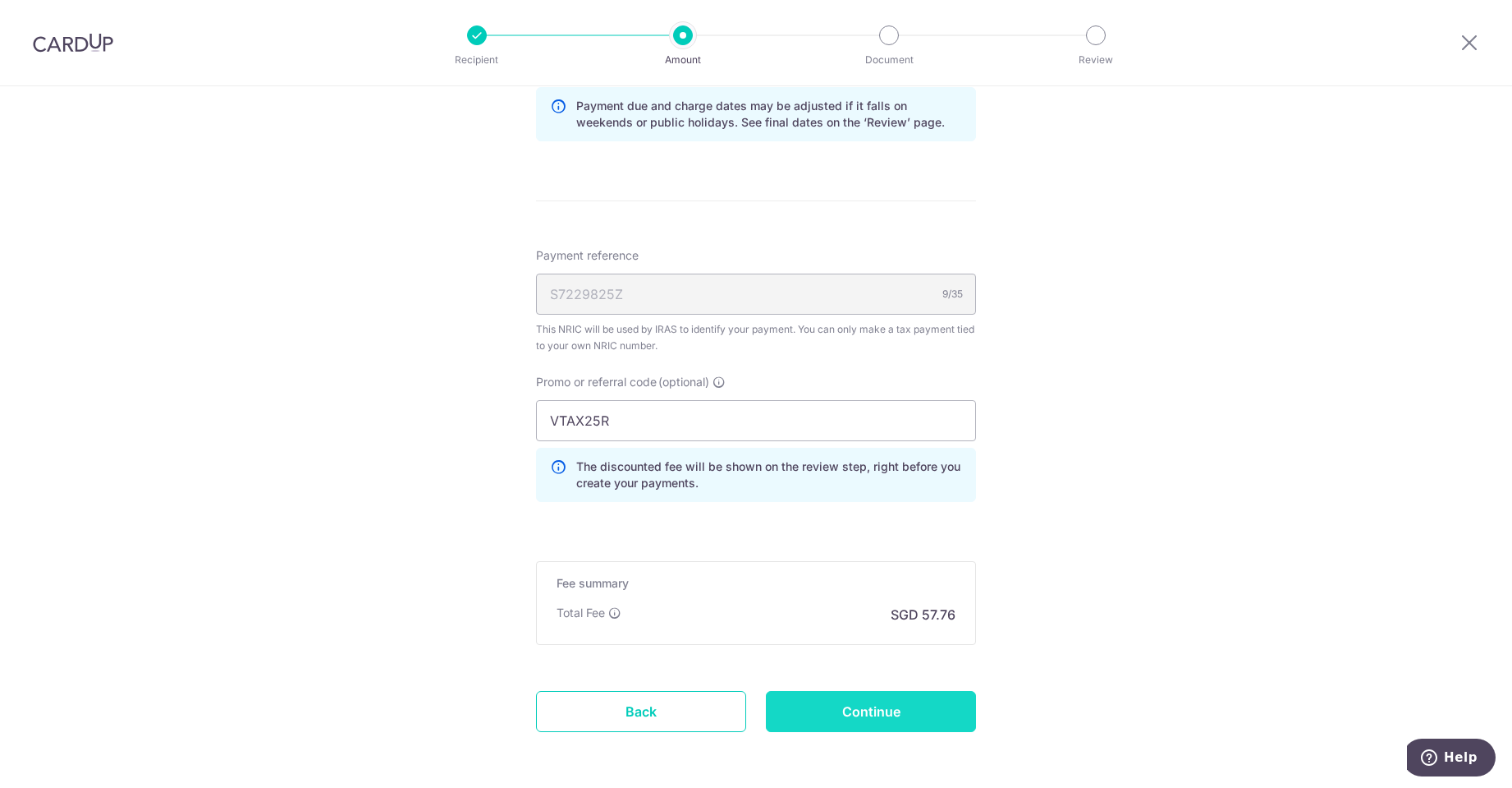
click at [923, 700] on input "Continue" at bounding box center [871, 712] width 210 height 42
